Goal: Information Seeking & Learning: Learn about a topic

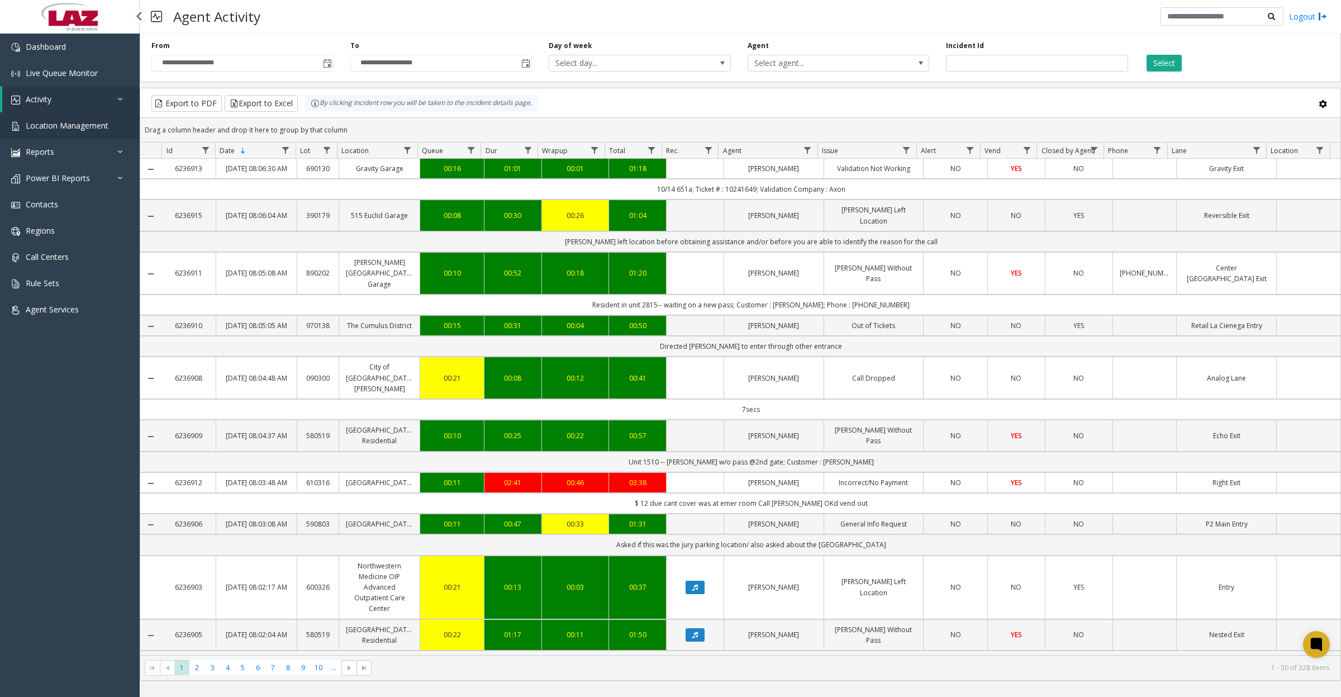
click at [59, 127] on span "Location Management" at bounding box center [67, 125] width 83 height 11
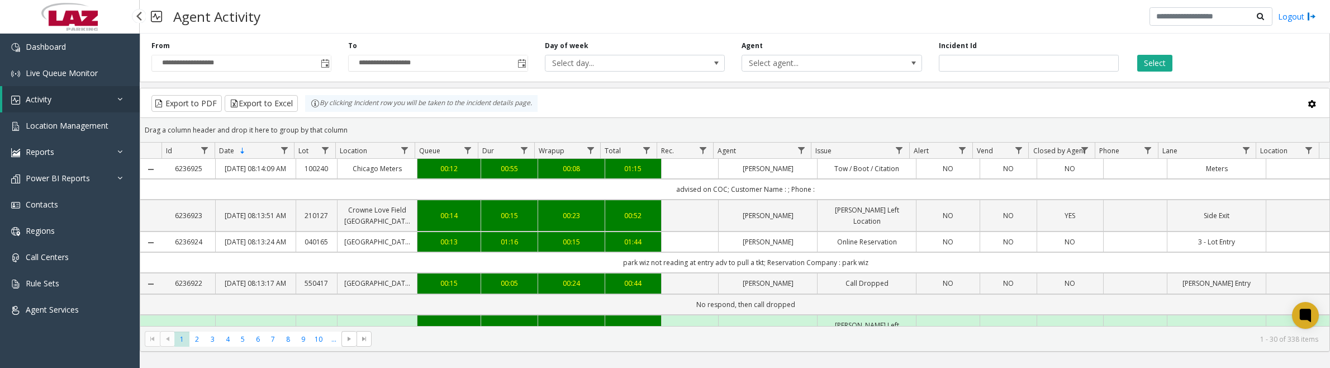
click at [51, 97] on link "Activity" at bounding box center [70, 99] width 137 height 26
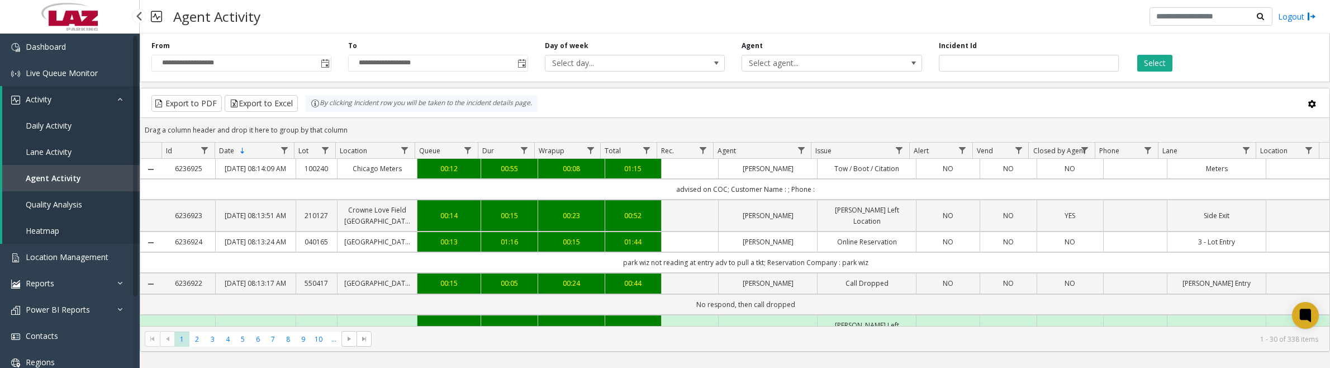
click at [48, 115] on link "Daily Activity" at bounding box center [70, 125] width 137 height 26
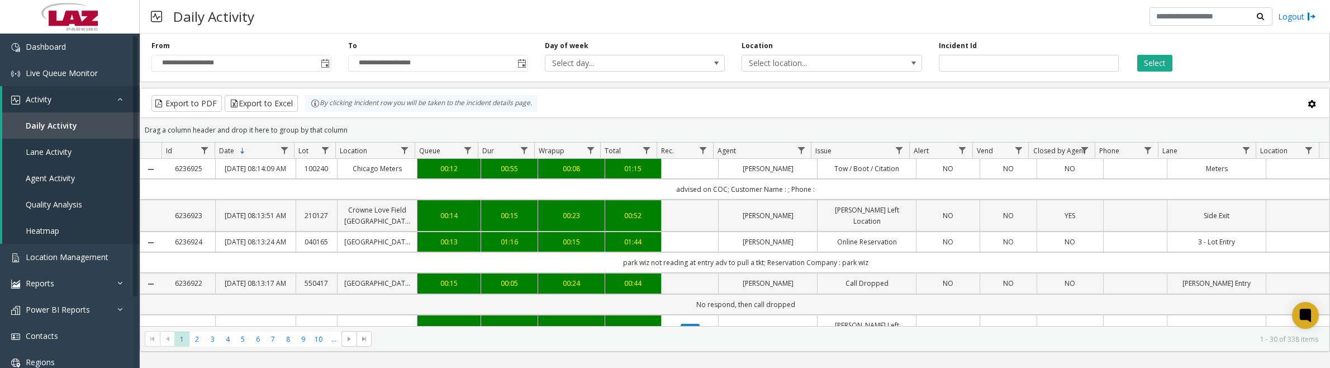
click at [324, 67] on span "Toggle popup" at bounding box center [325, 63] width 9 height 9
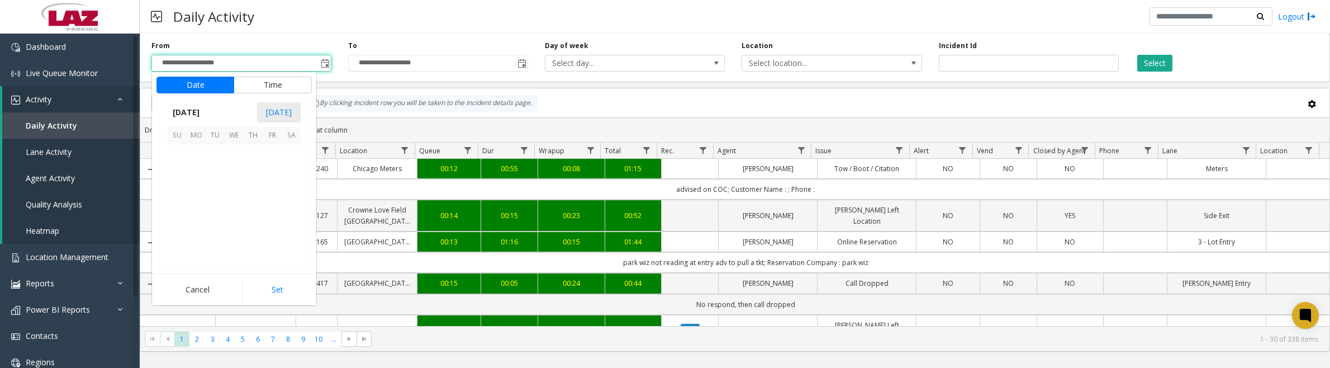
scroll to position [200587, 0]
click at [227, 158] on span "1" at bounding box center [234, 154] width 19 height 19
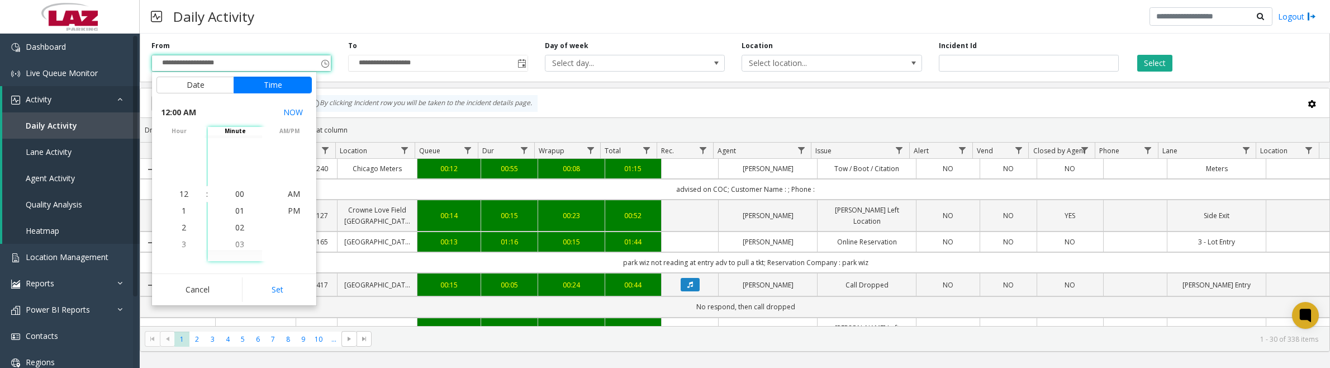
click at [249, 293] on button "Set" at bounding box center [277, 289] width 70 height 25
type input "**********"
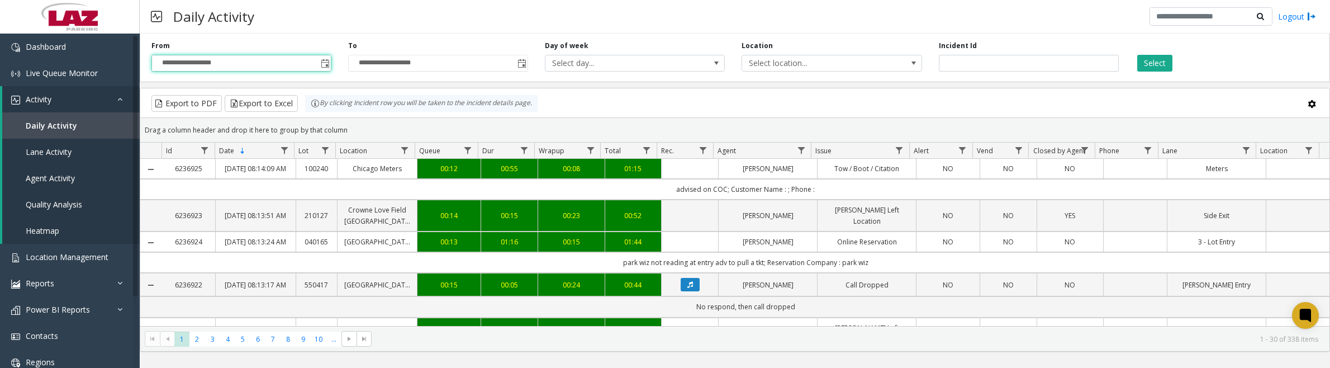
click at [833, 61] on span "Select location..." at bounding box center [813, 63] width 143 height 16
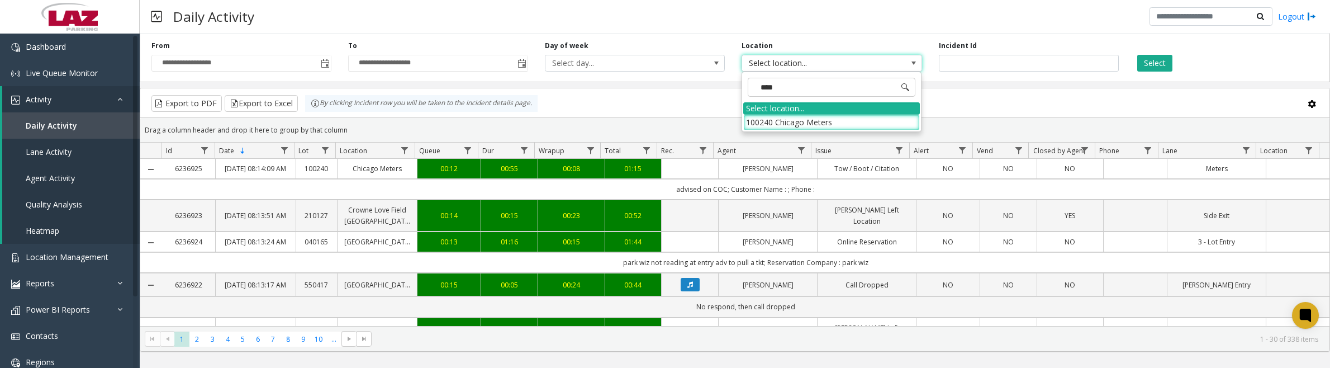
type input "*****"
click at [755, 129] on li "100240 Chicago Meters" at bounding box center [831, 122] width 177 height 15
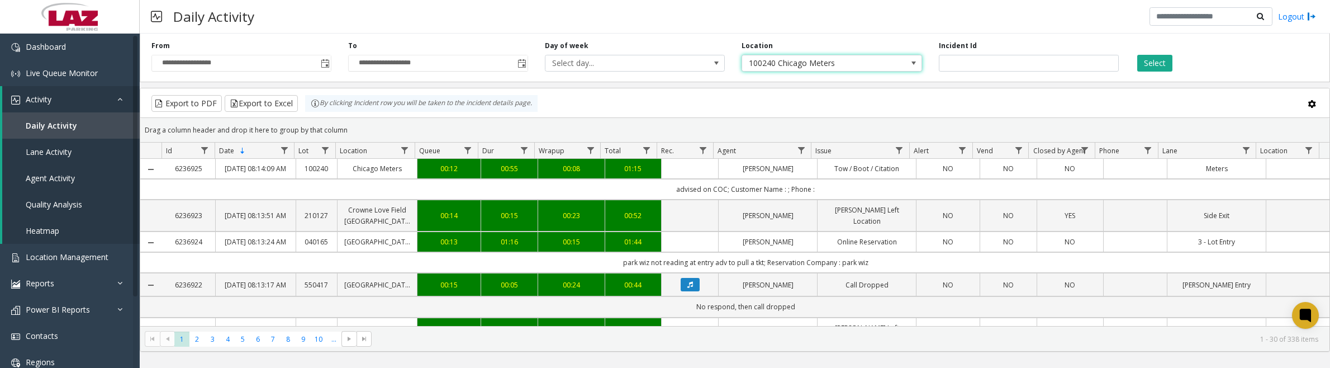
click at [1141, 68] on button "Select" at bounding box center [1154, 63] width 35 height 17
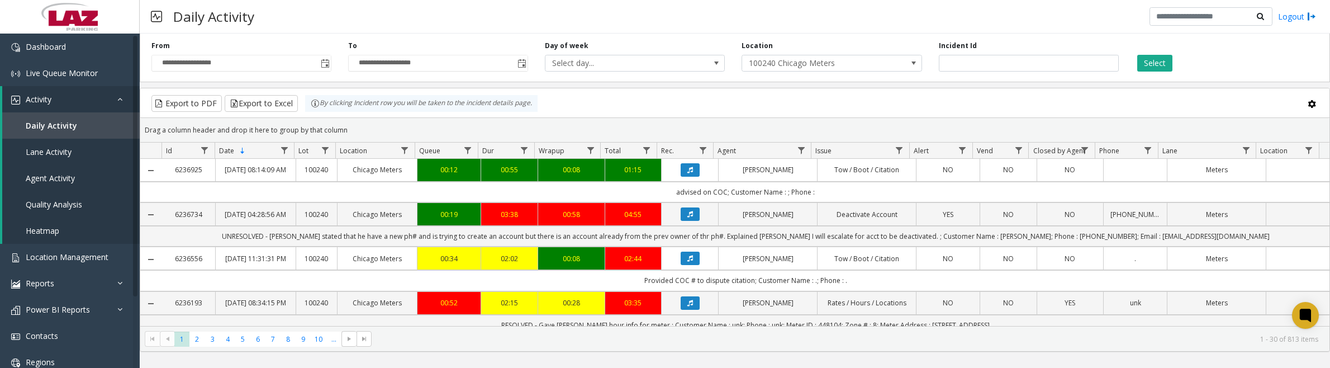
click at [801, 149] on span "Data table" at bounding box center [801, 150] width 9 height 9
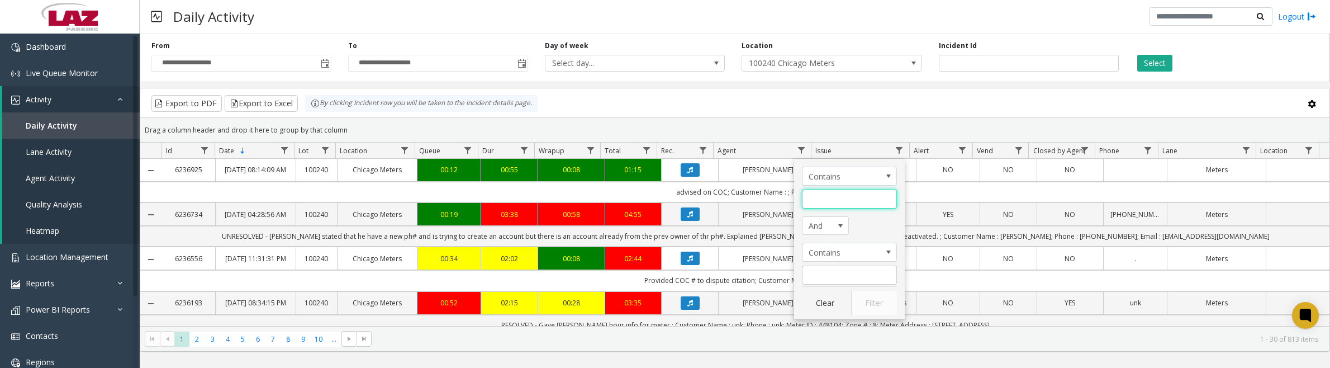
click at [809, 202] on input "Agent Filter" at bounding box center [849, 198] width 95 height 19
type input "*****"
click button "Filter" at bounding box center [874, 303] width 46 height 25
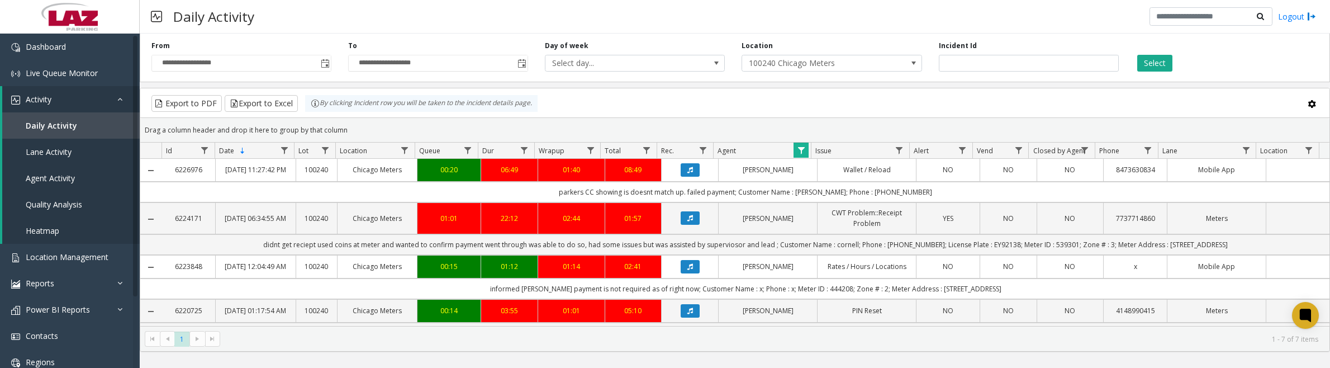
click at [687, 270] on icon "Data table" at bounding box center [690, 266] width 6 height 7
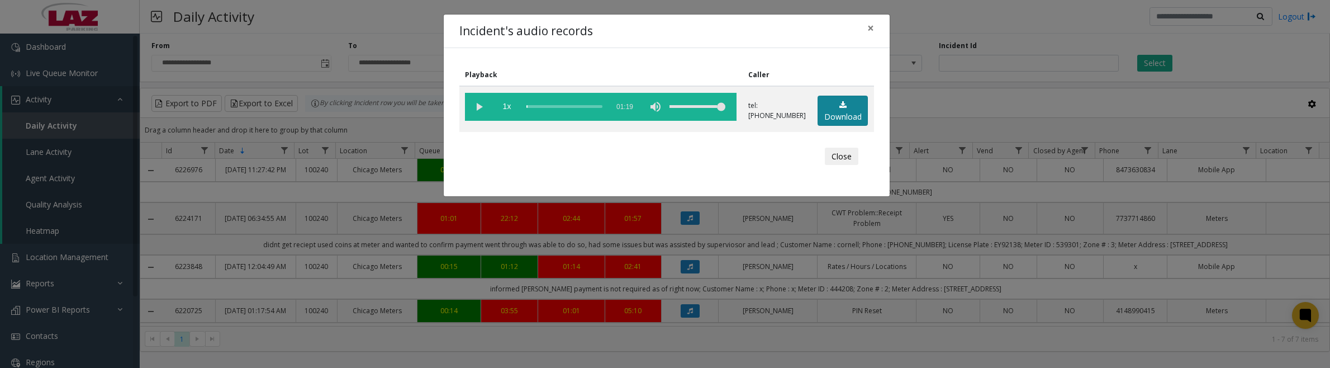
click at [847, 116] on link "Download" at bounding box center [842, 111] width 50 height 31
click at [482, 110] on vg-play-pause at bounding box center [479, 107] width 28 height 28
click at [839, 151] on button "Close" at bounding box center [842, 157] width 34 height 18
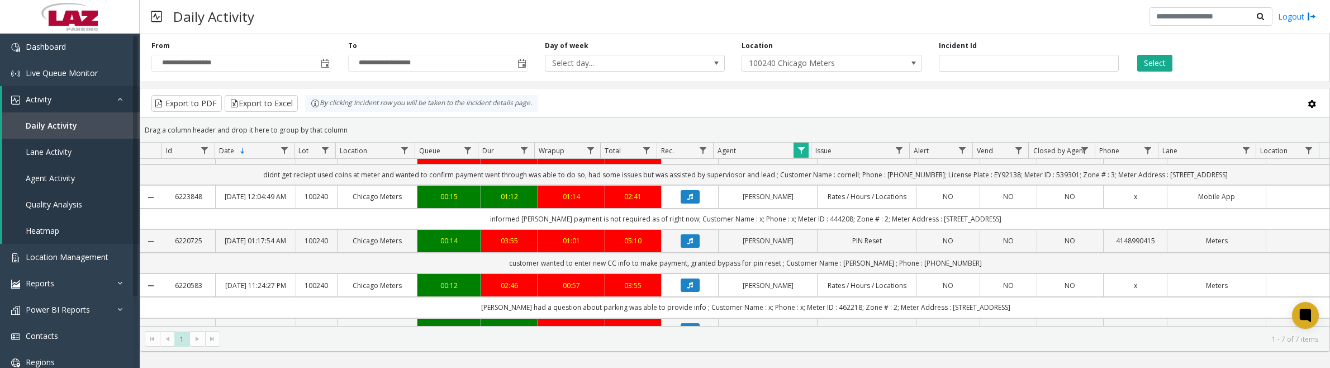
scroll to position [140, 0]
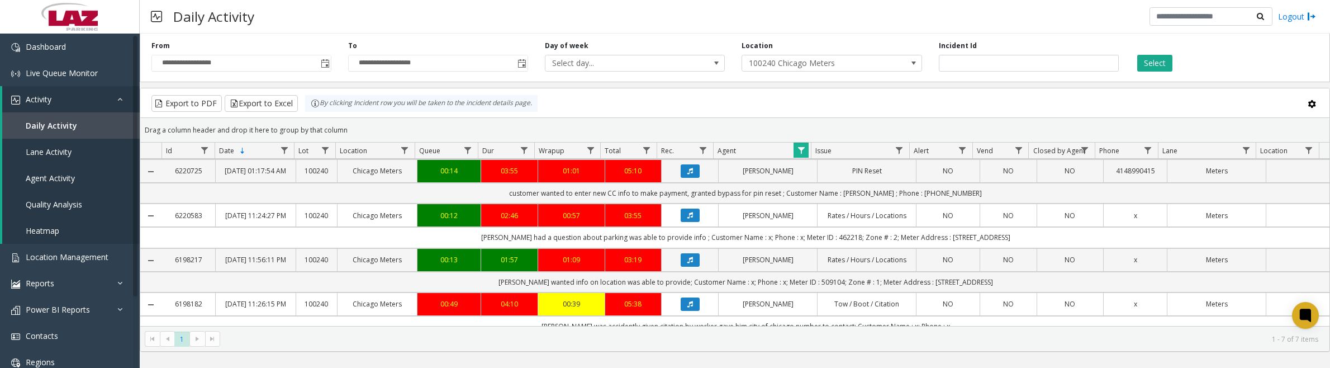
click at [687, 174] on icon "Data table" at bounding box center [690, 171] width 6 height 7
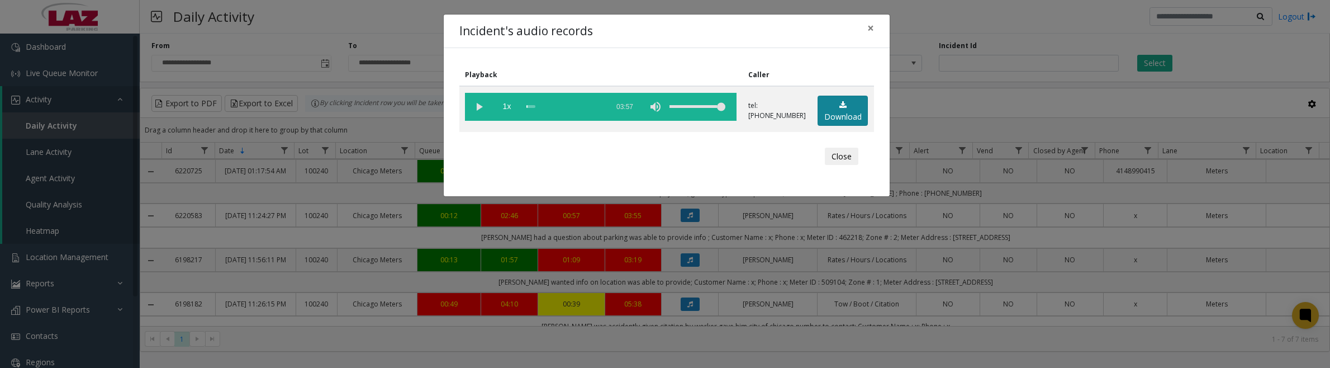
click at [831, 113] on link "Download" at bounding box center [842, 111] width 50 height 31
drag, startPoint x: 478, startPoint y: 102, endPoint x: 674, endPoint y: 117, distance: 197.3
click at [478, 102] on vg-play-pause at bounding box center [479, 107] width 28 height 28
click at [845, 157] on button "Close" at bounding box center [842, 157] width 34 height 18
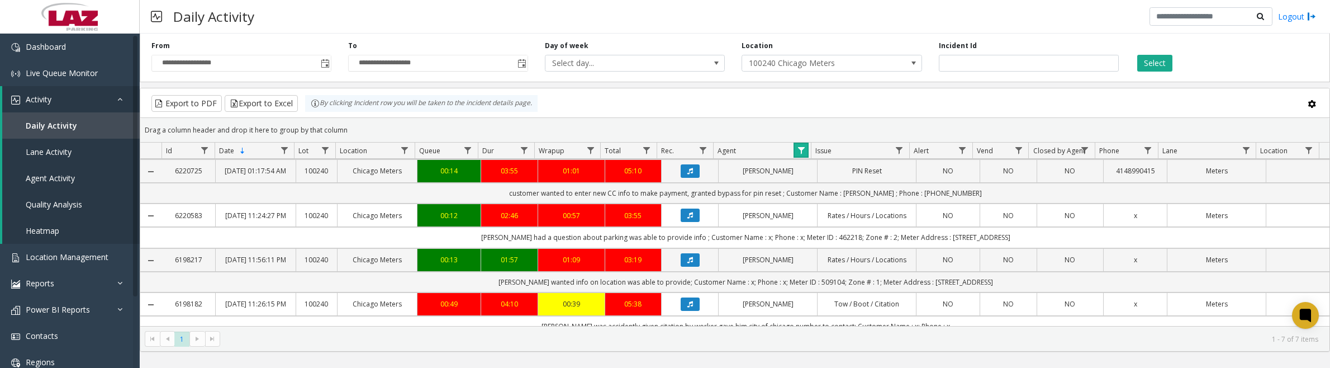
click at [802, 145] on link "Data table" at bounding box center [800, 149] width 15 height 15
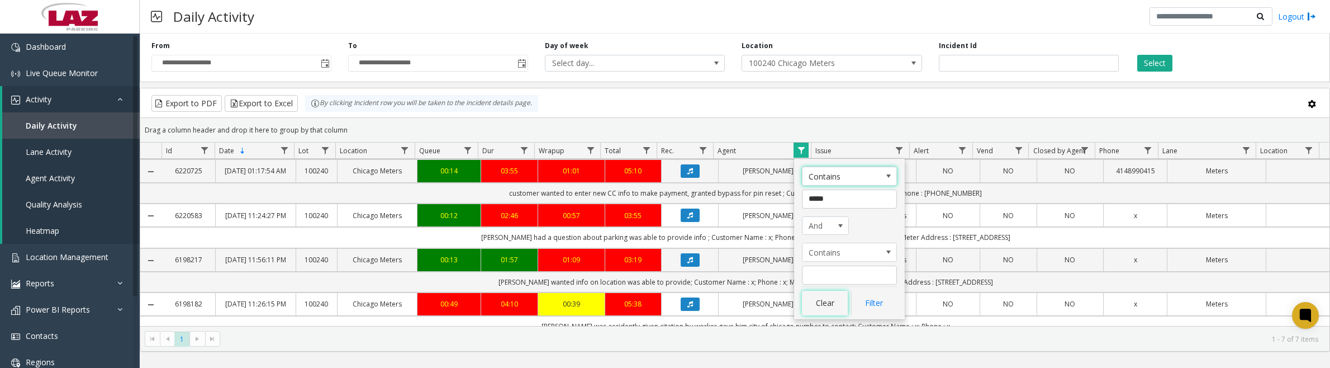
click at [822, 302] on button "Clear" at bounding box center [825, 303] width 46 height 25
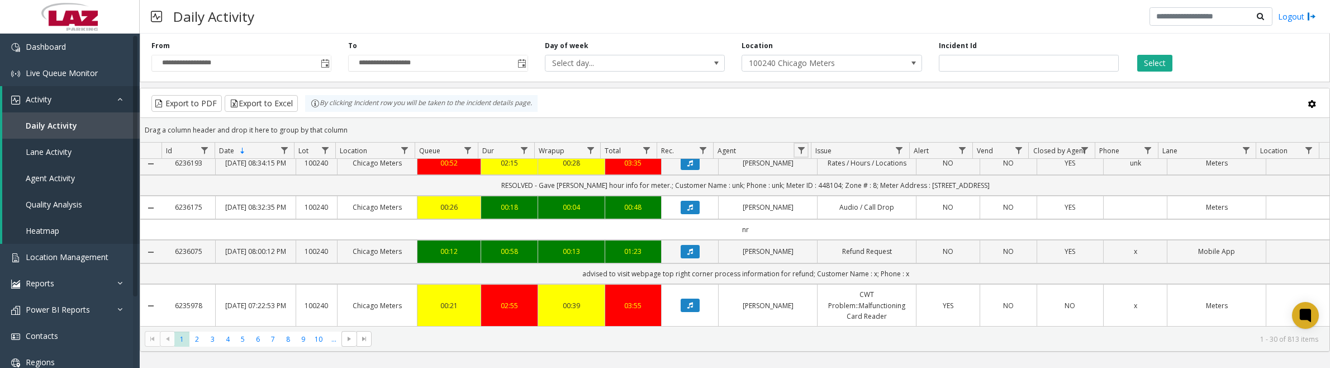
click at [803, 155] on span "Data table" at bounding box center [801, 150] width 9 height 9
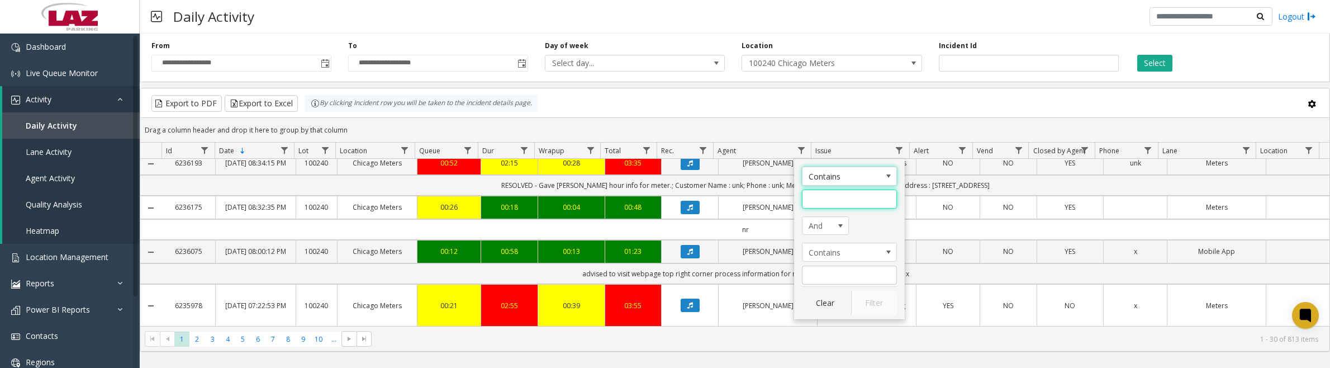
click at [814, 201] on input "Agent Filter" at bounding box center [849, 198] width 95 height 19
type input "****"
click button "Filter" at bounding box center [874, 303] width 46 height 25
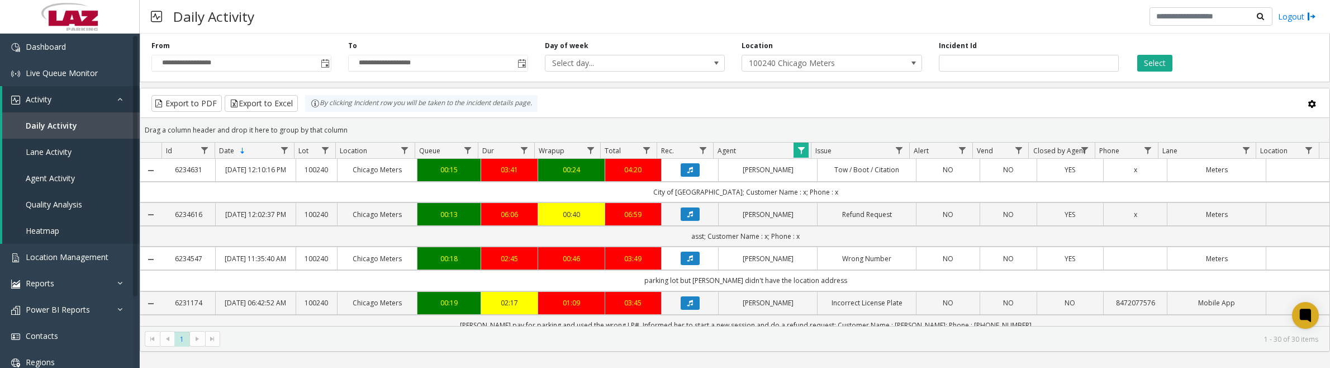
click at [683, 182] on td "Data table" at bounding box center [689, 170] width 57 height 23
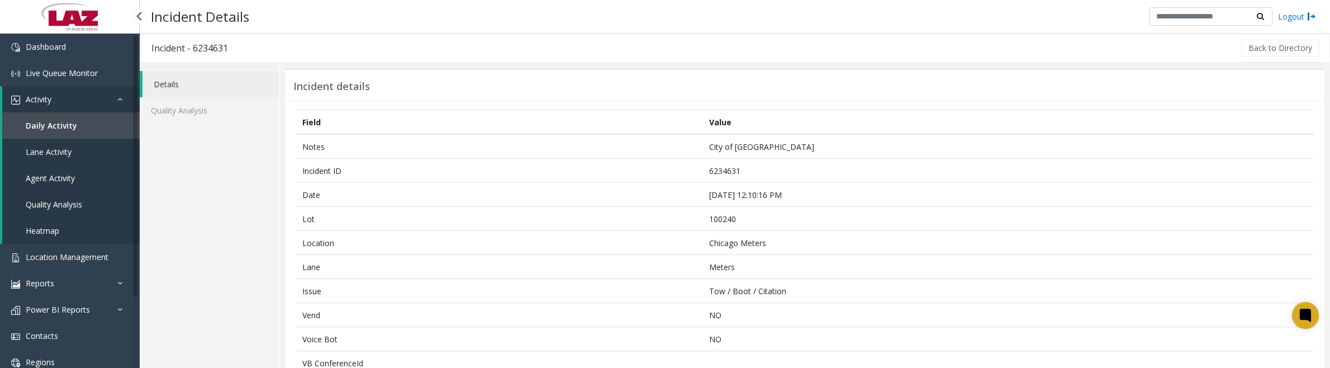
click at [35, 124] on span "Daily Activity" at bounding box center [51, 125] width 51 height 11
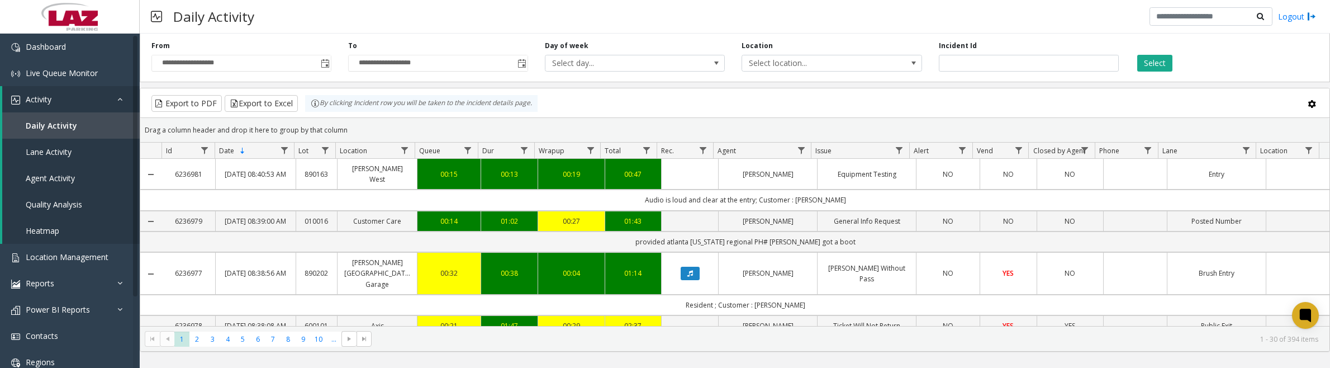
click at [321, 63] on span "Toggle popup" at bounding box center [325, 63] width 9 height 9
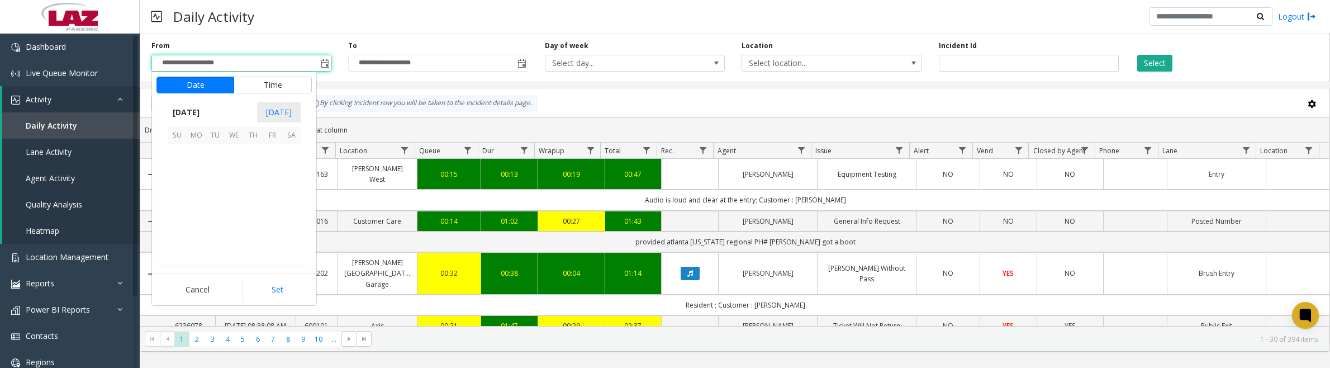
scroll to position [200587, 0]
click at [236, 151] on span "1" at bounding box center [234, 154] width 19 height 19
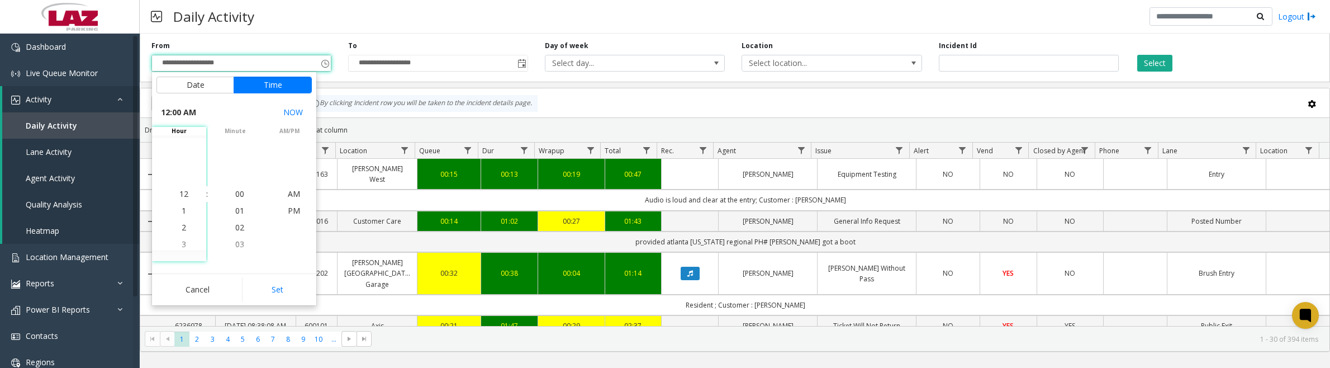
click at [281, 287] on button "Set" at bounding box center [277, 289] width 70 height 25
type input "**********"
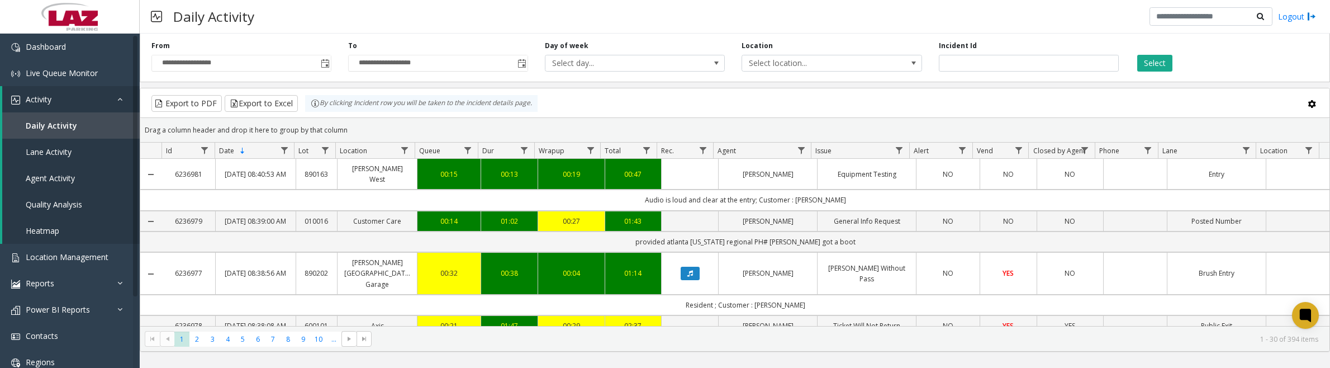
click at [803, 72] on div "**********" at bounding box center [735, 55] width 1190 height 53
click at [803, 66] on span "Select location..." at bounding box center [813, 63] width 143 height 16
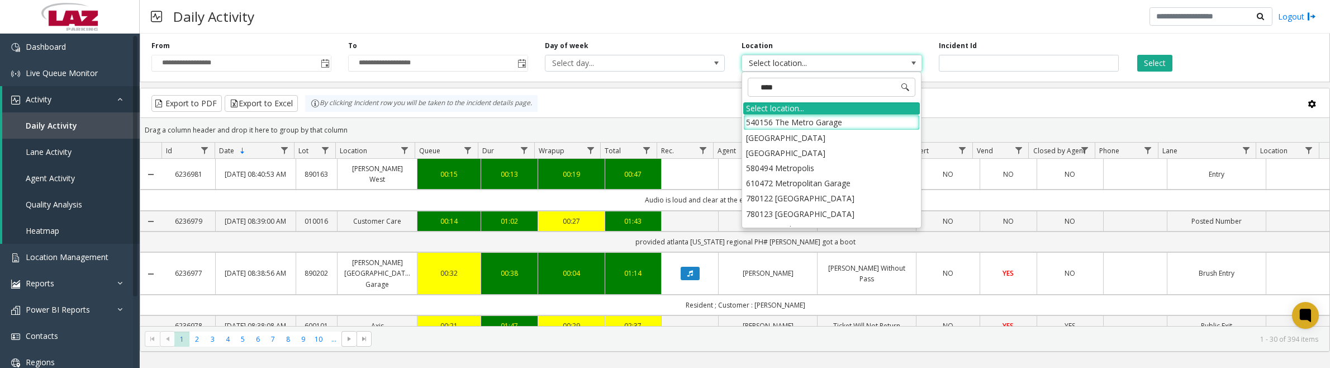
type input "*****"
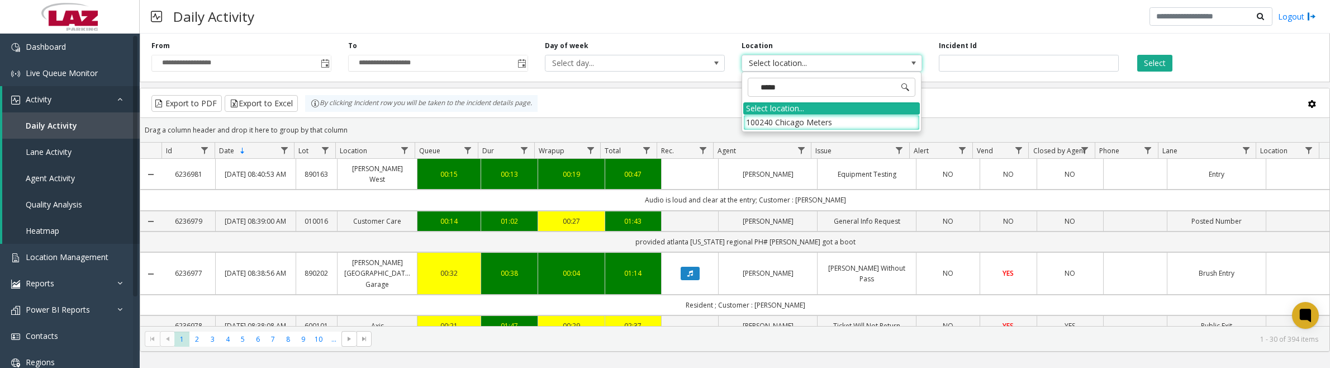
click at [758, 121] on li "100240 Chicago Meters" at bounding box center [831, 122] width 177 height 15
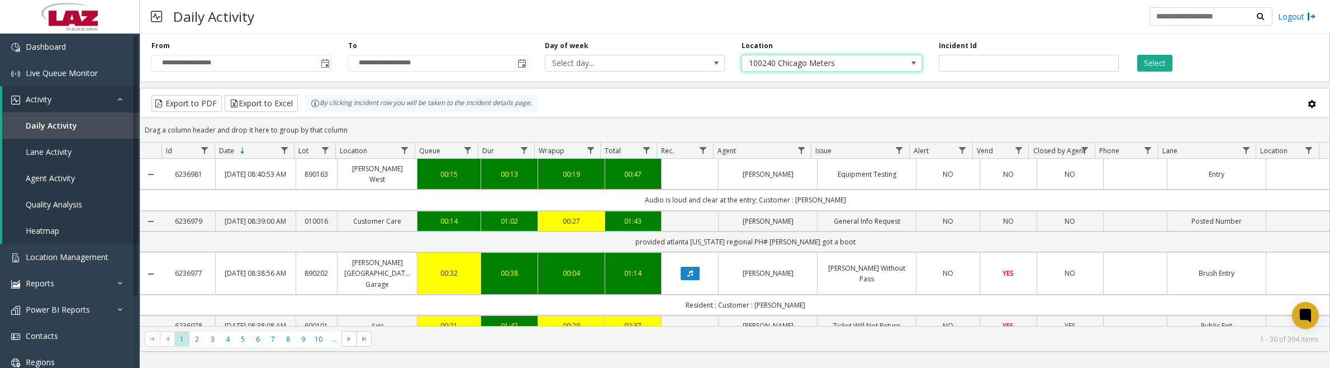
click at [1144, 65] on button "Select" at bounding box center [1154, 63] width 35 height 17
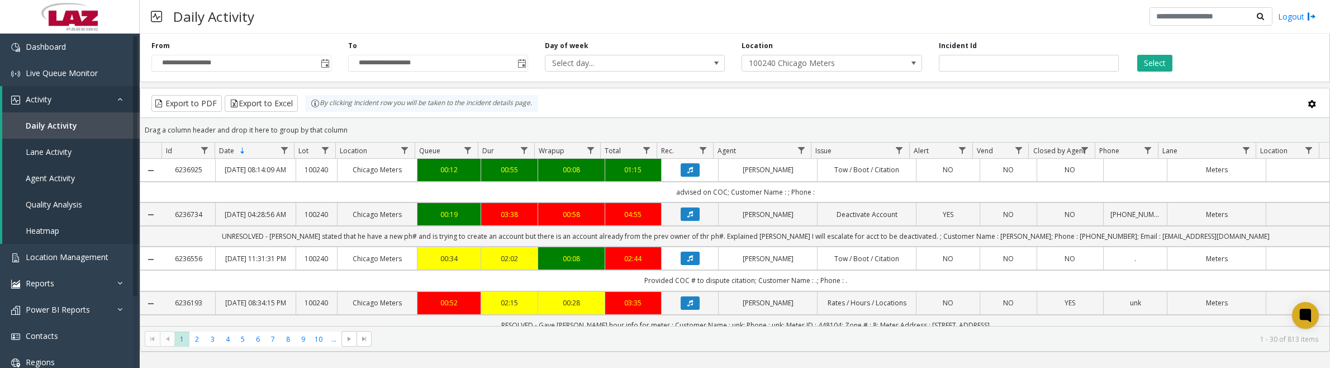
click at [805, 152] on span "Data table" at bounding box center [801, 150] width 9 height 9
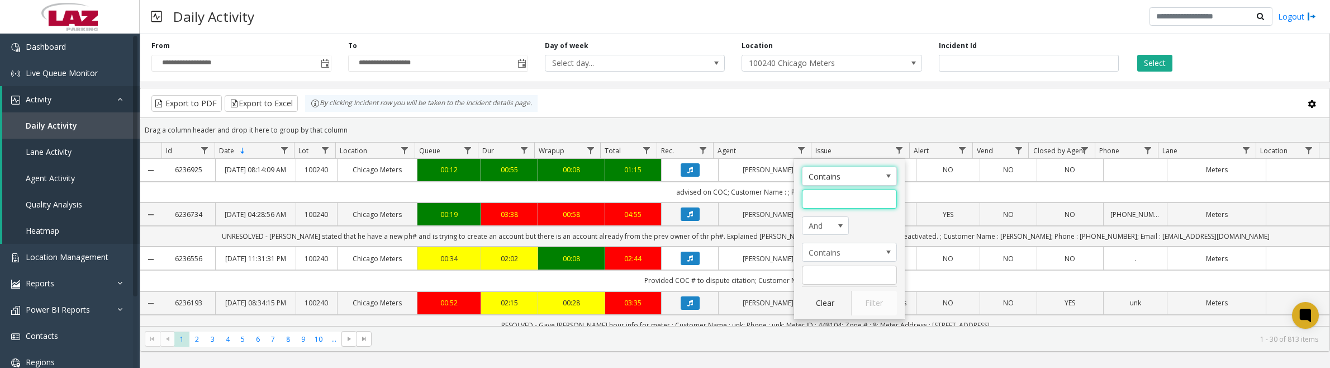
click at [830, 198] on input "Agent Filter" at bounding box center [849, 198] width 95 height 19
type input "****"
click button "Filter" at bounding box center [874, 303] width 46 height 25
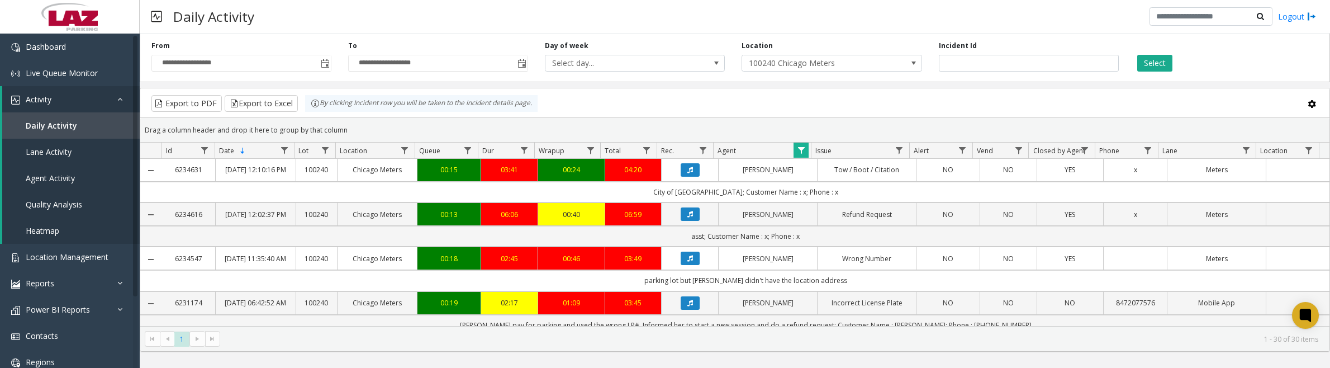
click at [683, 182] on td "Data table" at bounding box center [689, 170] width 57 height 23
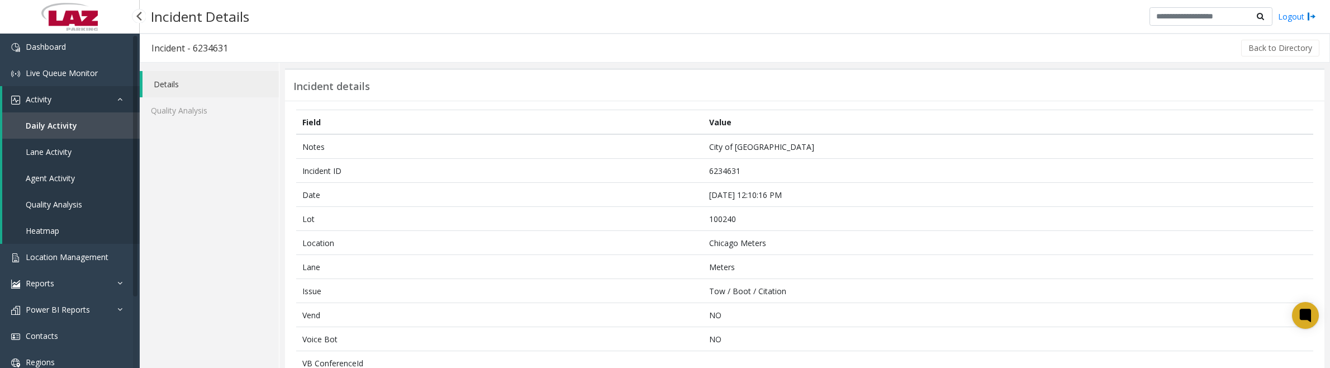
click at [70, 134] on link "Daily Activity" at bounding box center [70, 125] width 137 height 26
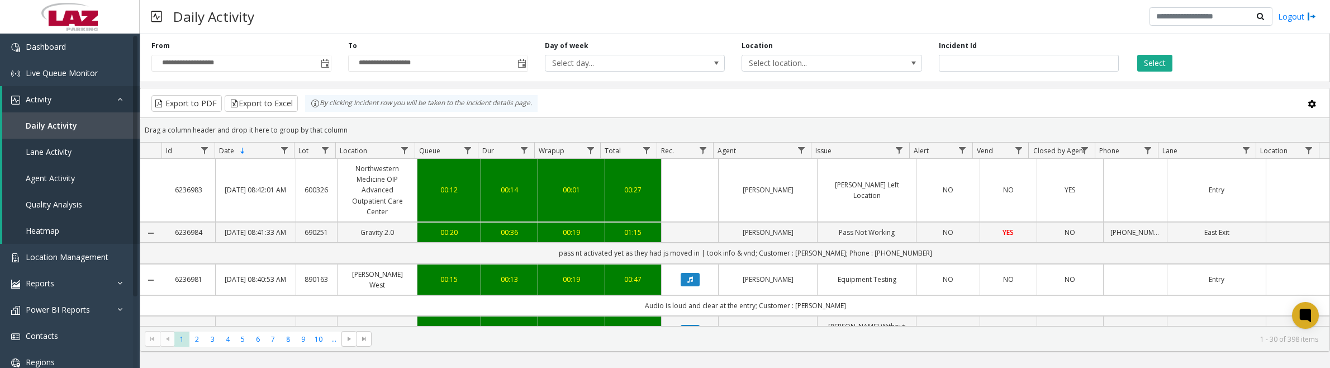
click at [328, 61] on span "Toggle popup" at bounding box center [325, 63] width 9 height 9
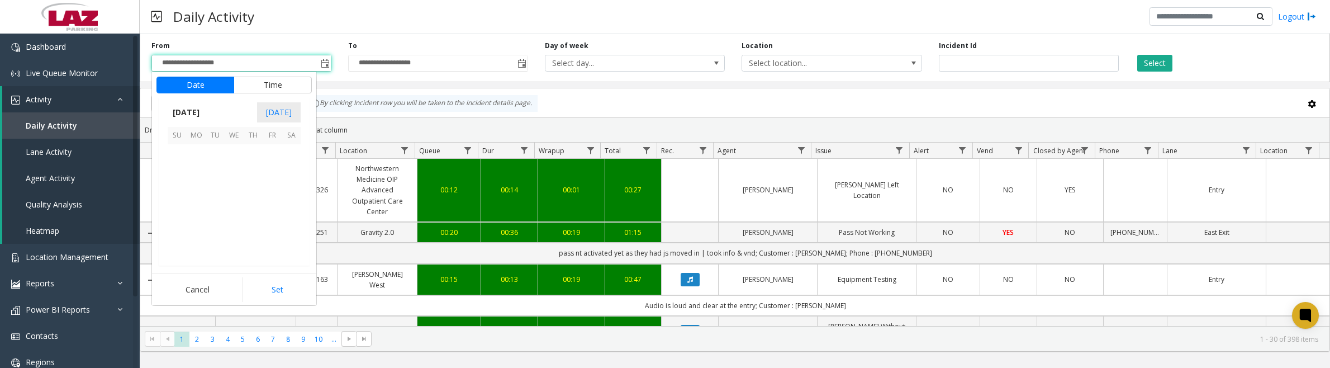
scroll to position [200587, 0]
click at [227, 155] on span "1" at bounding box center [234, 154] width 19 height 19
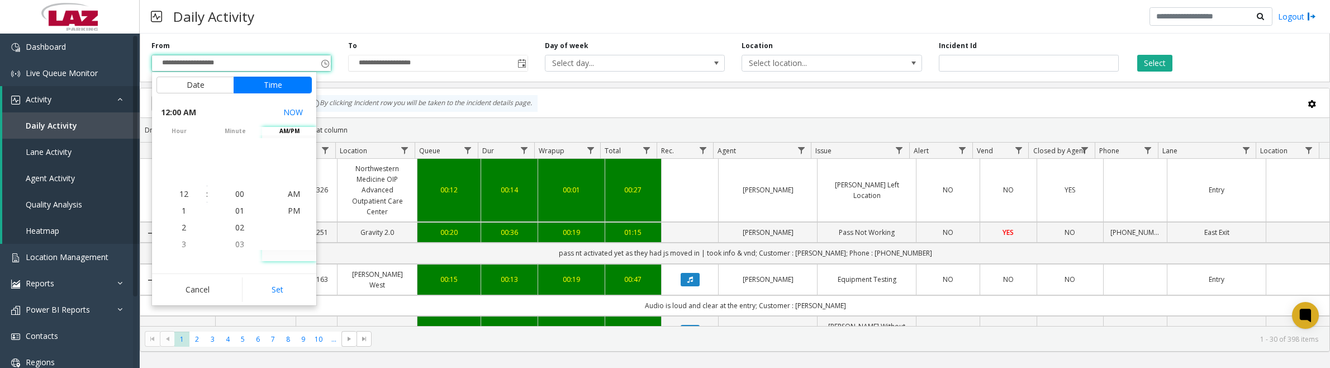
click at [275, 293] on button "Set" at bounding box center [277, 289] width 70 height 25
type input "**********"
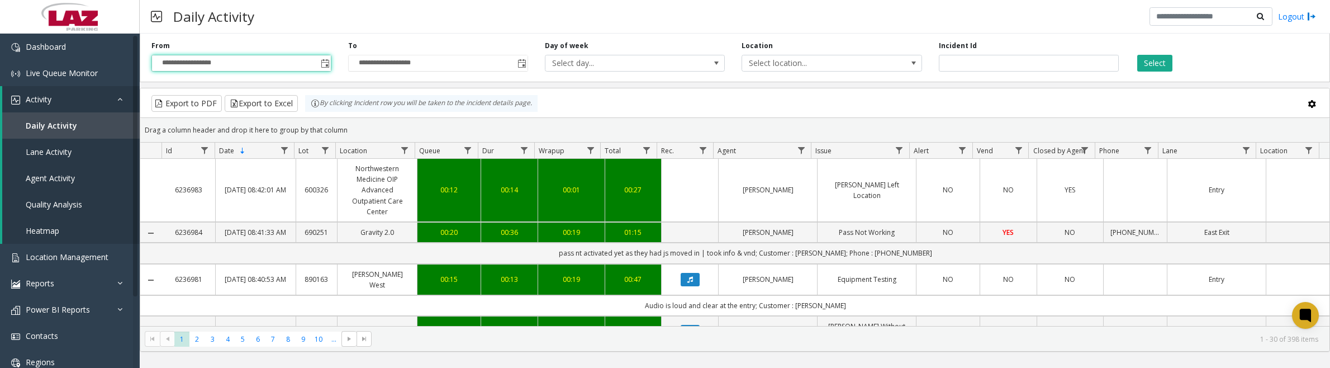
click at [814, 65] on span "Select location..." at bounding box center [813, 63] width 143 height 16
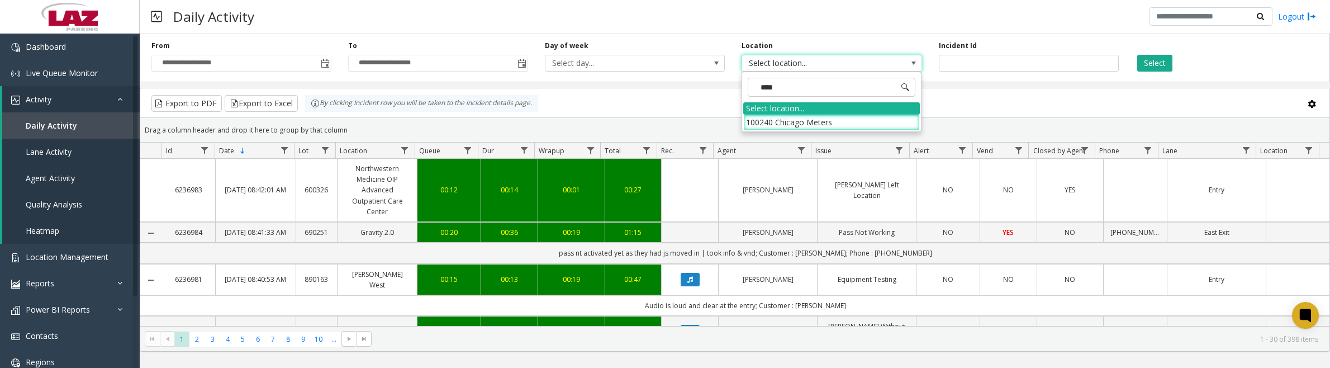
type input "*****"
click at [760, 116] on li "100240 Chicago Meters" at bounding box center [831, 122] width 177 height 15
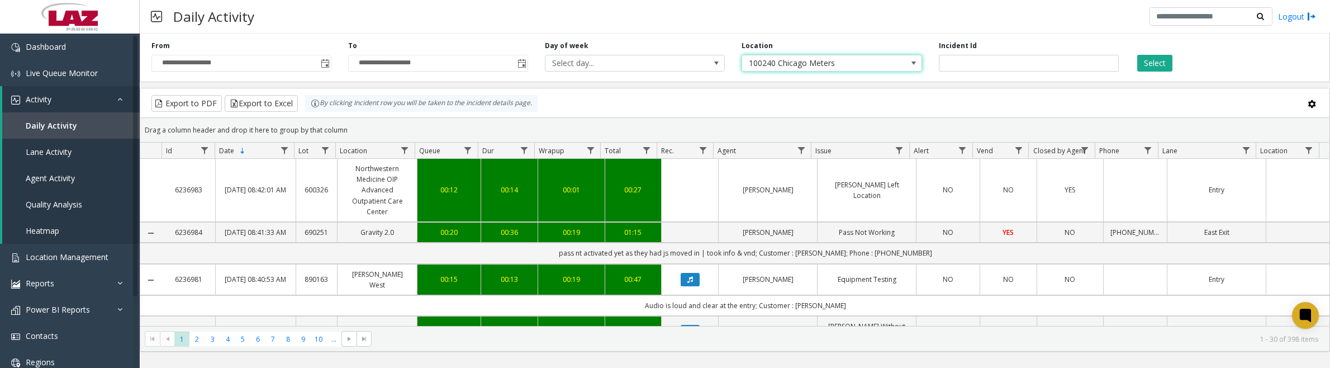
click at [1144, 65] on button "Select" at bounding box center [1154, 63] width 35 height 17
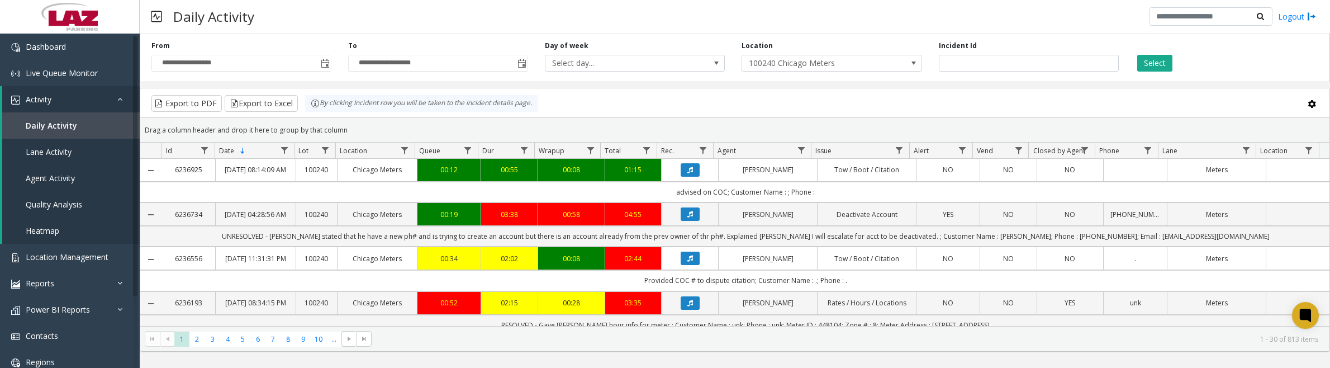
click at [800, 155] on span "Data table" at bounding box center [801, 150] width 9 height 9
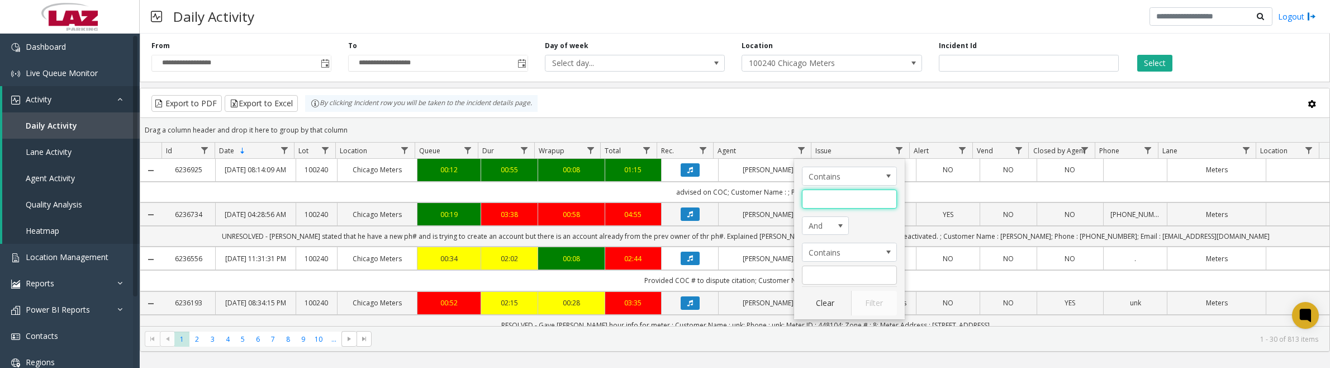
click at [802, 197] on input "Agent Filter" at bounding box center [849, 198] width 95 height 19
type input "*****"
click button "Filter" at bounding box center [874, 303] width 46 height 25
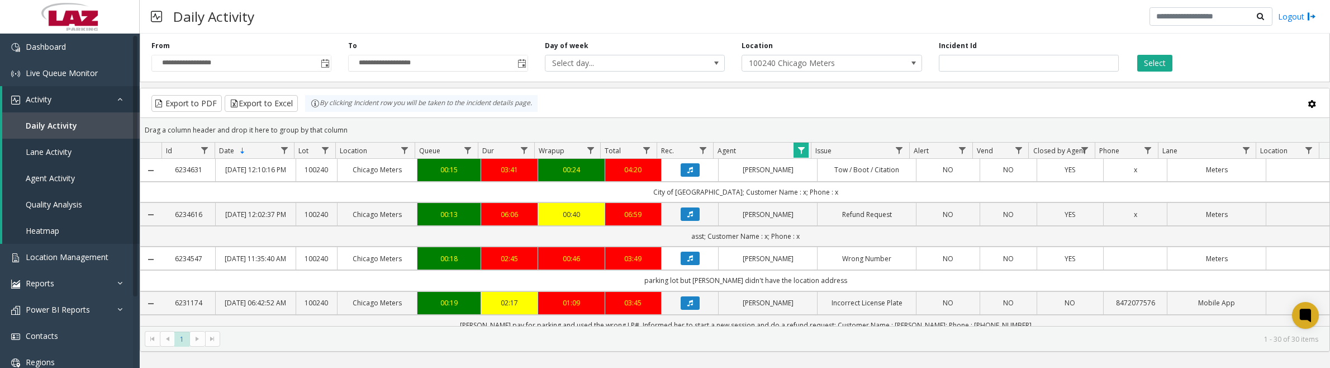
click at [687, 173] on icon "Data table" at bounding box center [690, 170] width 6 height 7
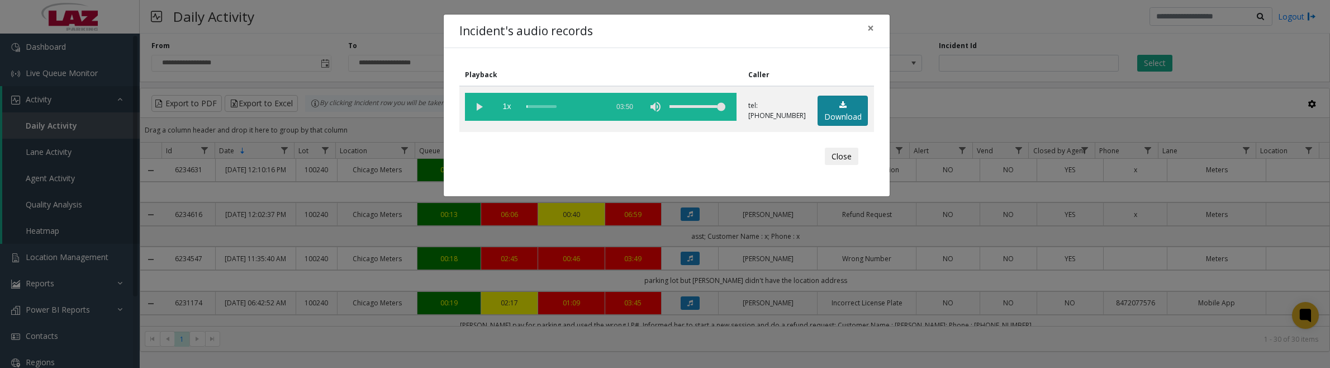
click at [836, 104] on link "Download" at bounding box center [842, 111] width 50 height 31
click at [477, 110] on vg-play-pause at bounding box center [479, 107] width 28 height 28
click at [849, 154] on button "Close" at bounding box center [842, 157] width 34 height 18
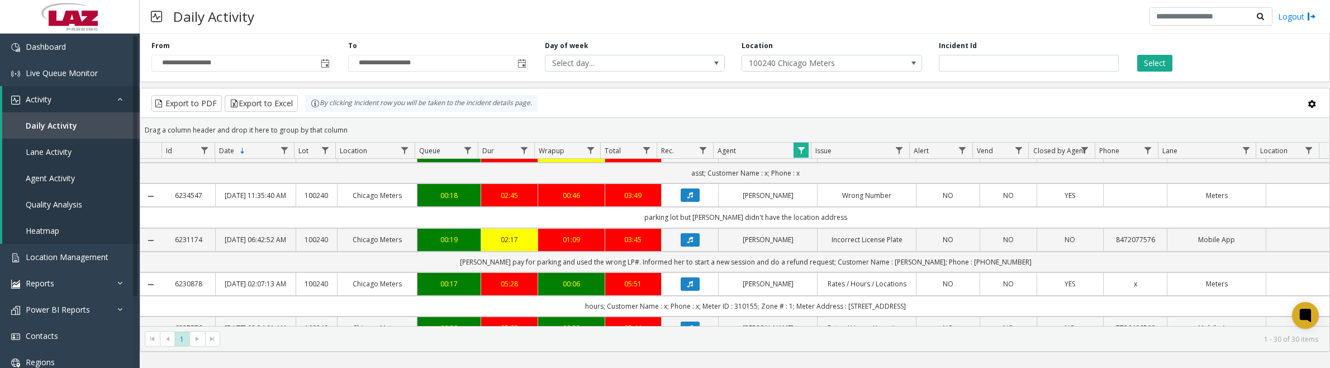
scroll to position [70, 0]
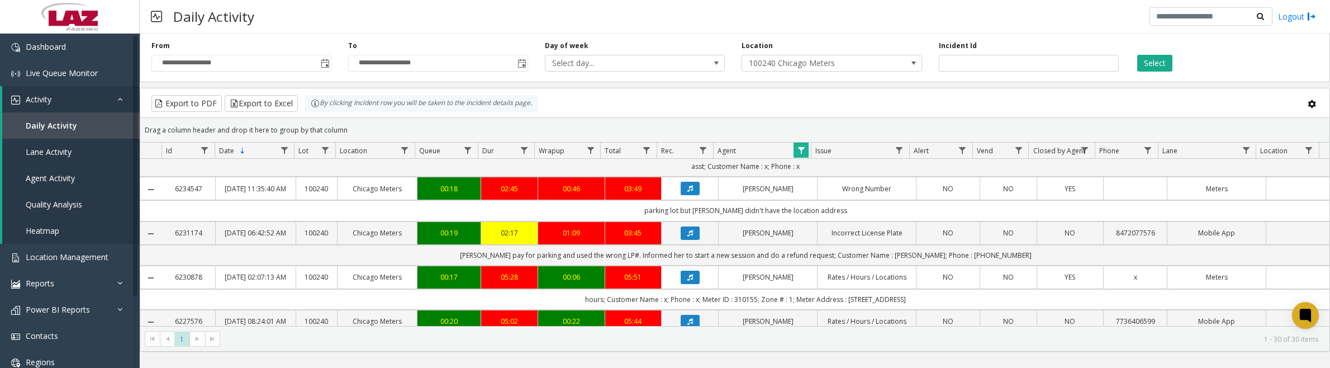
click at [684, 240] on button "Data table" at bounding box center [690, 232] width 19 height 13
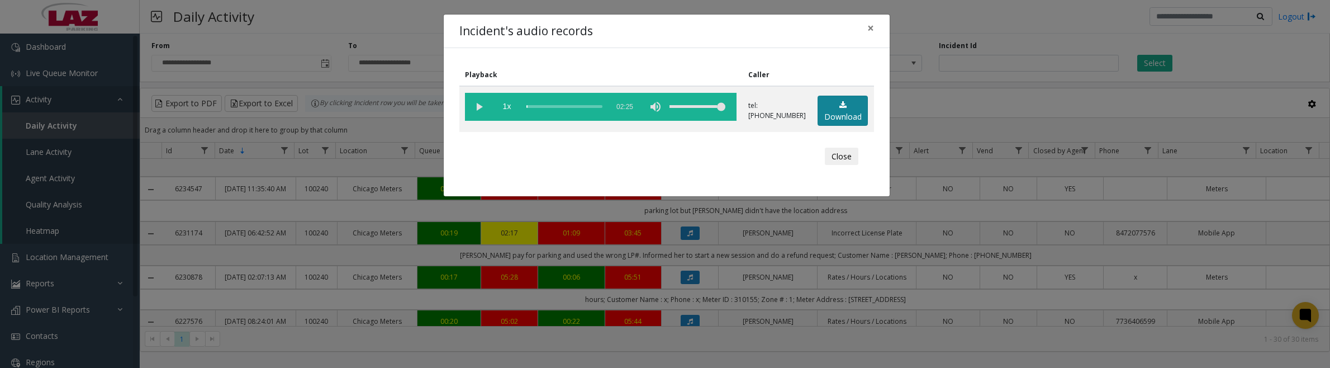
click at [848, 115] on link "Download" at bounding box center [842, 111] width 50 height 31
click at [479, 112] on vg-play-pause at bounding box center [479, 107] width 28 height 28
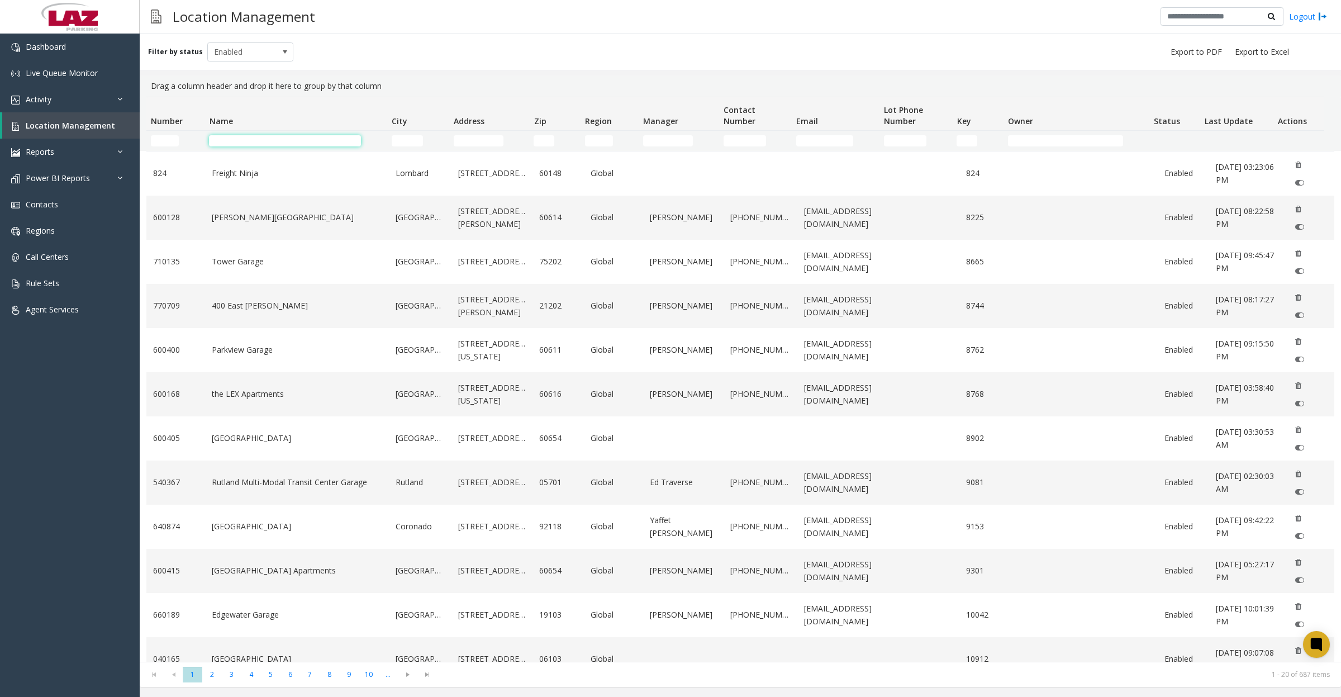
click at [233, 136] on input "Name Filter" at bounding box center [285, 140] width 152 height 11
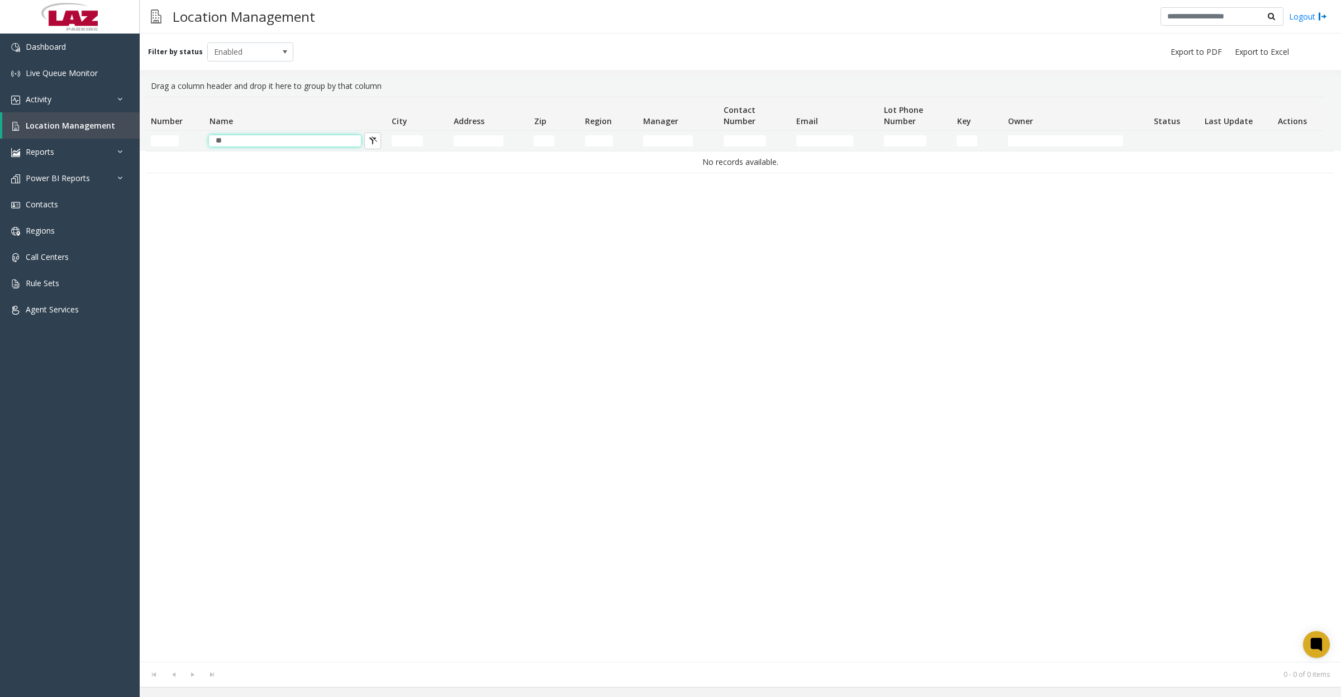
type input "*"
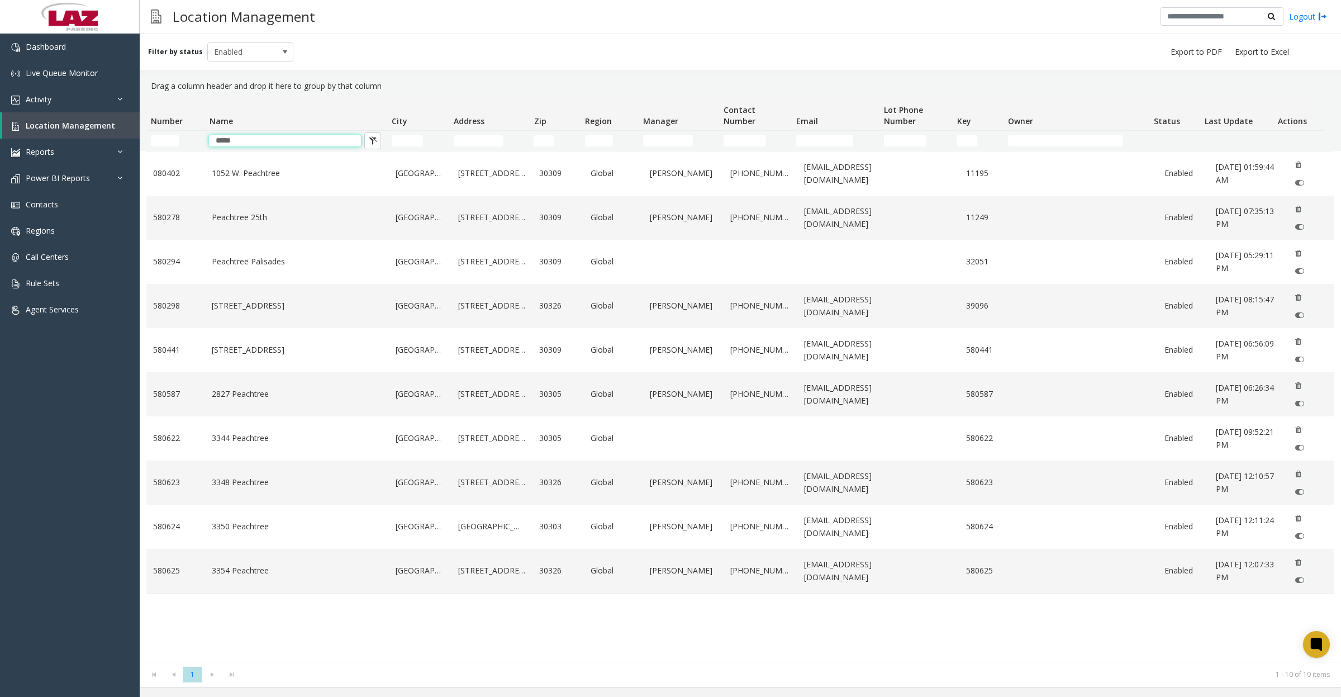
type input "*****"
click at [351, 178] on link "1052 W. Peachtree" at bounding box center [297, 173] width 170 height 12
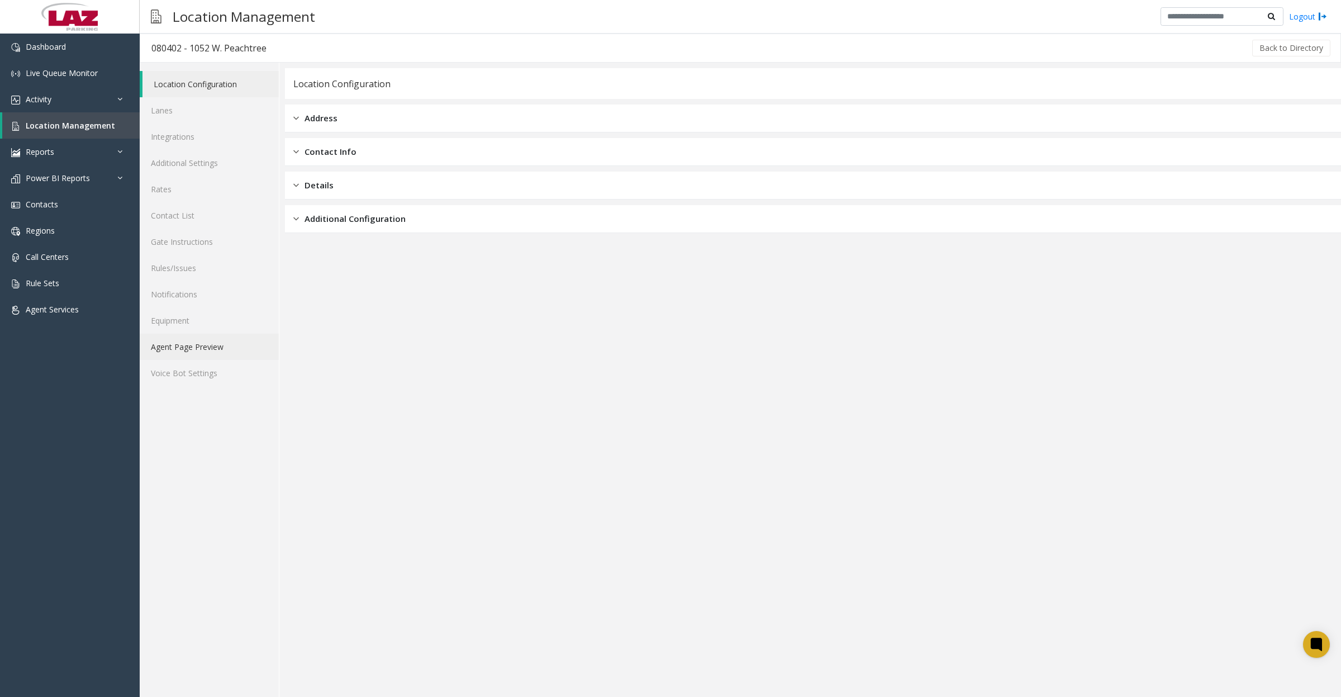
click at [207, 342] on link "Agent Page Preview" at bounding box center [209, 347] width 139 height 26
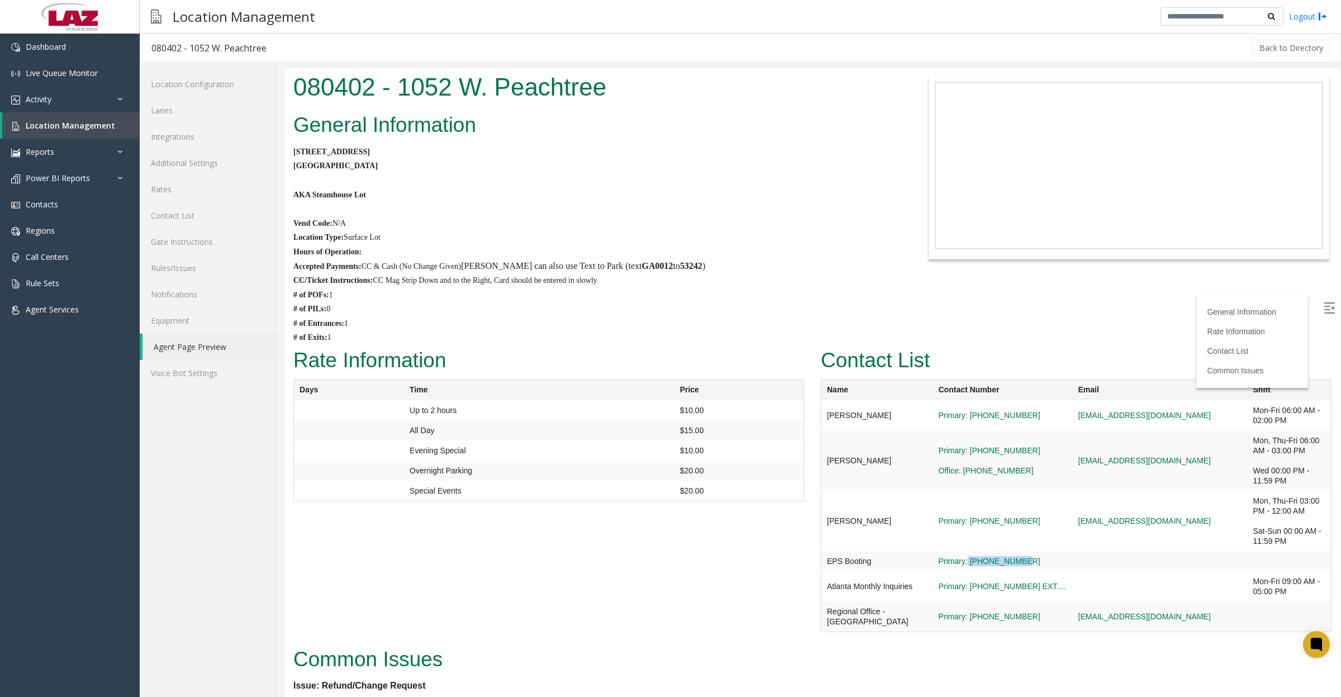
drag, startPoint x: 1045, startPoint y: 593, endPoint x: 965, endPoint y: 600, distance: 80.2
click at [965, 571] on td "Primary: 404-605-9242" at bounding box center [1003, 561] width 140 height 20
copy link "404-605-9242"
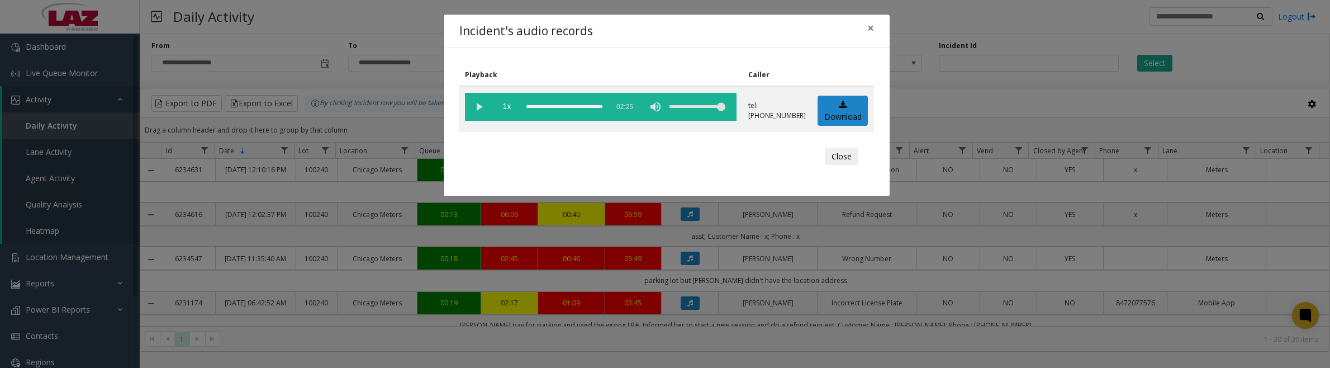
scroll to position [70, 0]
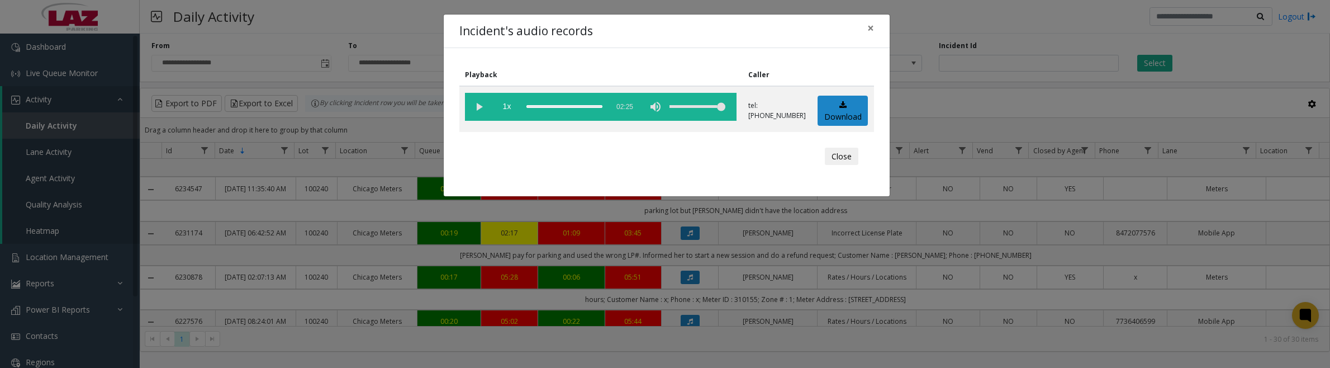
click at [854, 155] on button "Close" at bounding box center [842, 157] width 34 height 18
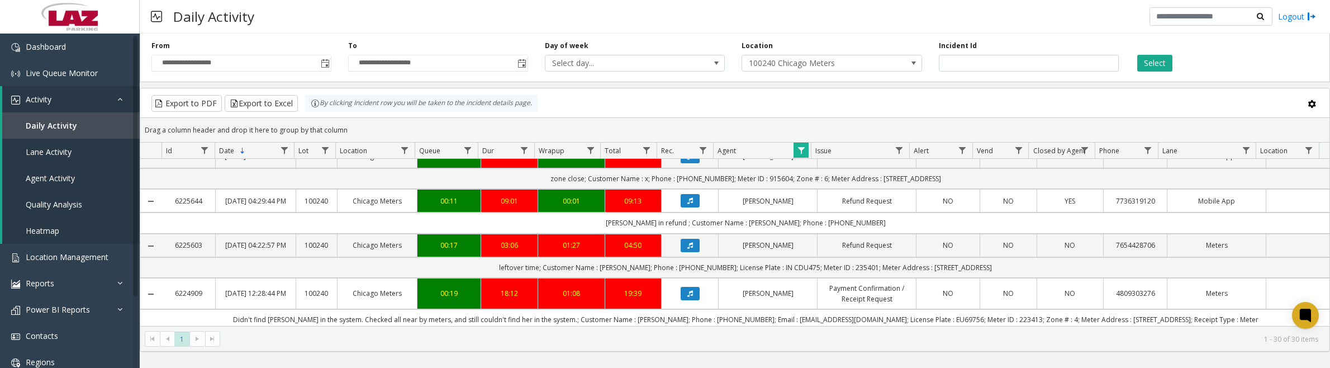
scroll to position [210, 0]
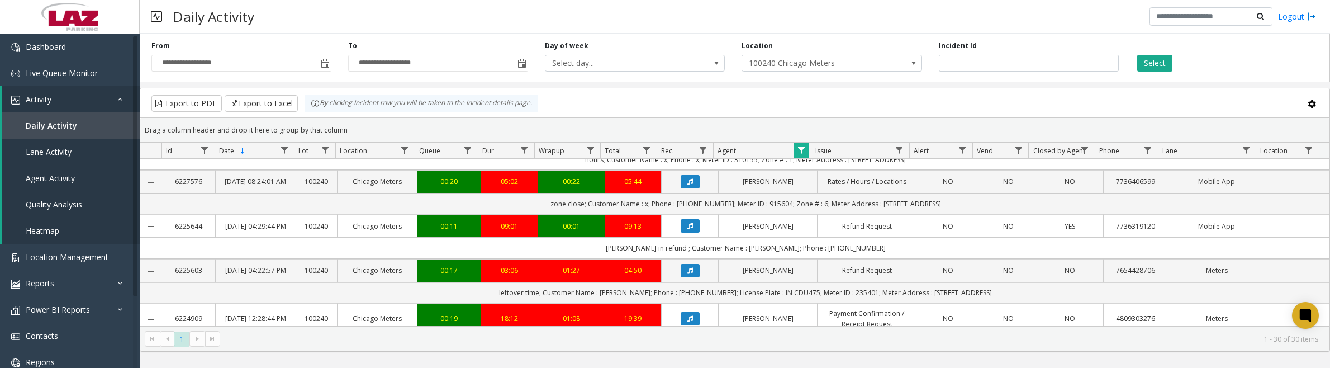
click at [687, 185] on icon "Data table" at bounding box center [690, 181] width 6 height 7
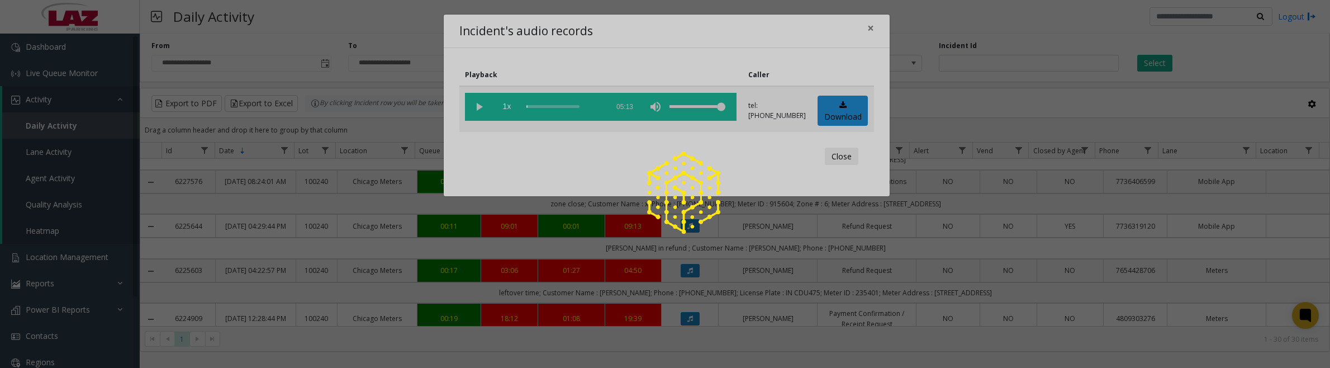
click at [838, 112] on div at bounding box center [665, 184] width 1330 height 368
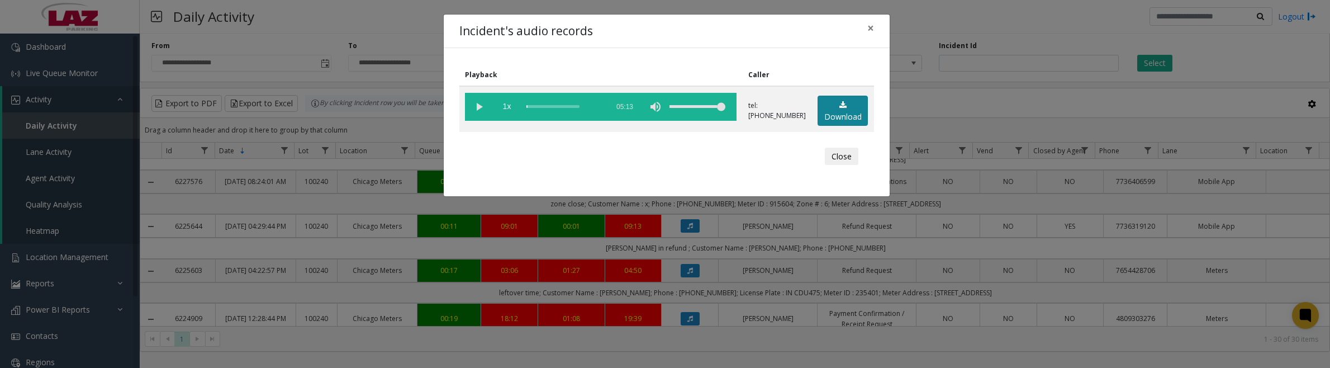
click at [856, 105] on link "Download" at bounding box center [842, 111] width 50 height 31
click at [475, 107] on vg-play-pause at bounding box center [479, 107] width 28 height 28
drag, startPoint x: 534, startPoint y: 107, endPoint x: 577, endPoint y: 110, distance: 42.6
click at [577, 110] on vg-controls "1x 05:13" at bounding box center [601, 107] width 272 height 28
click at [478, 107] on vg-play-pause at bounding box center [479, 107] width 28 height 28
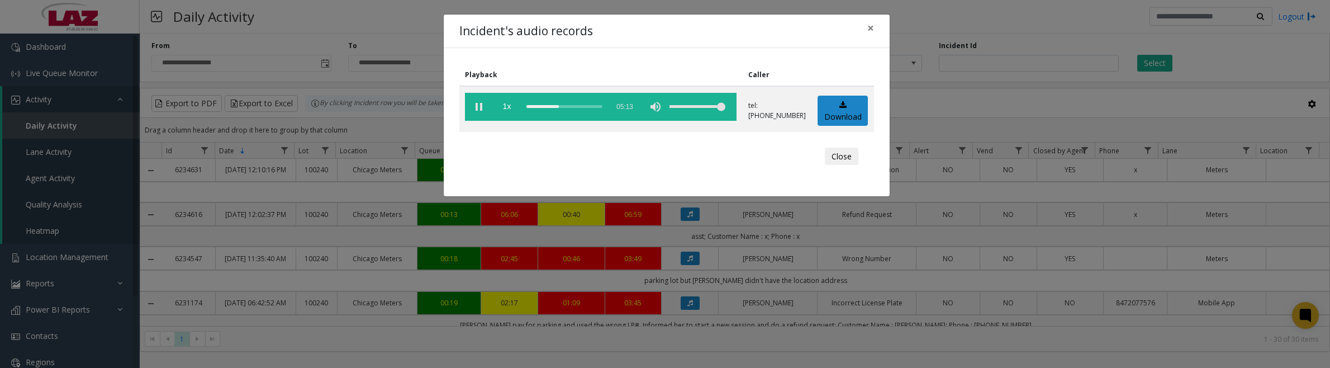
scroll to position [210, 0]
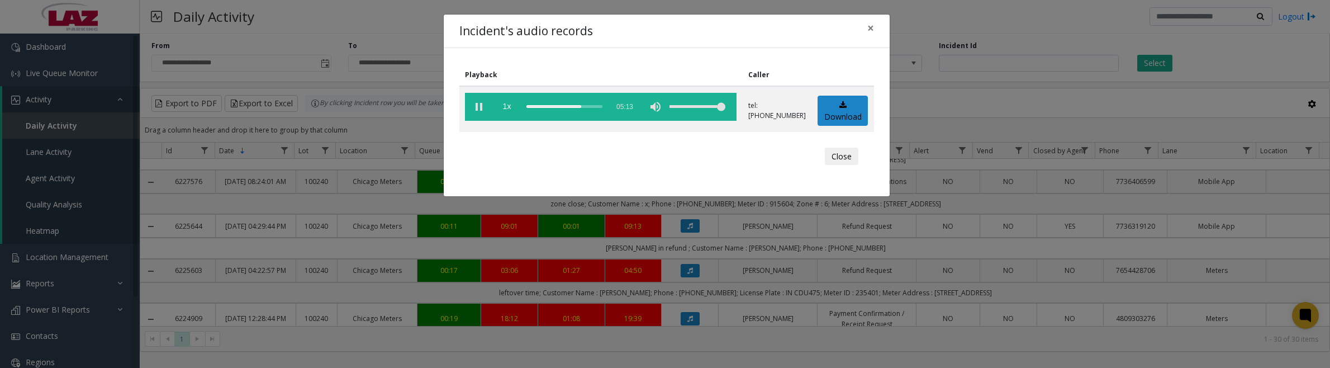
click at [839, 153] on button "Close" at bounding box center [842, 157] width 34 height 18
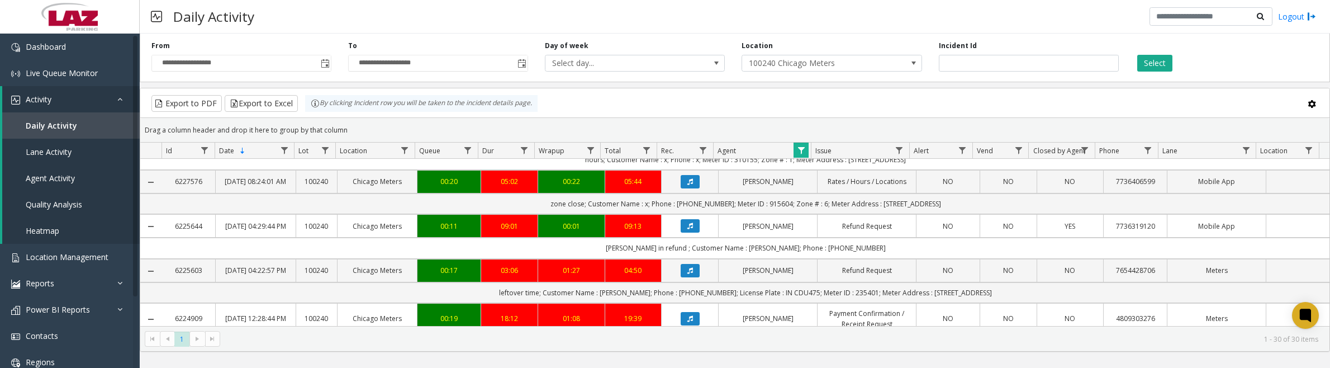
click at [805, 151] on span "Data table" at bounding box center [801, 150] width 9 height 9
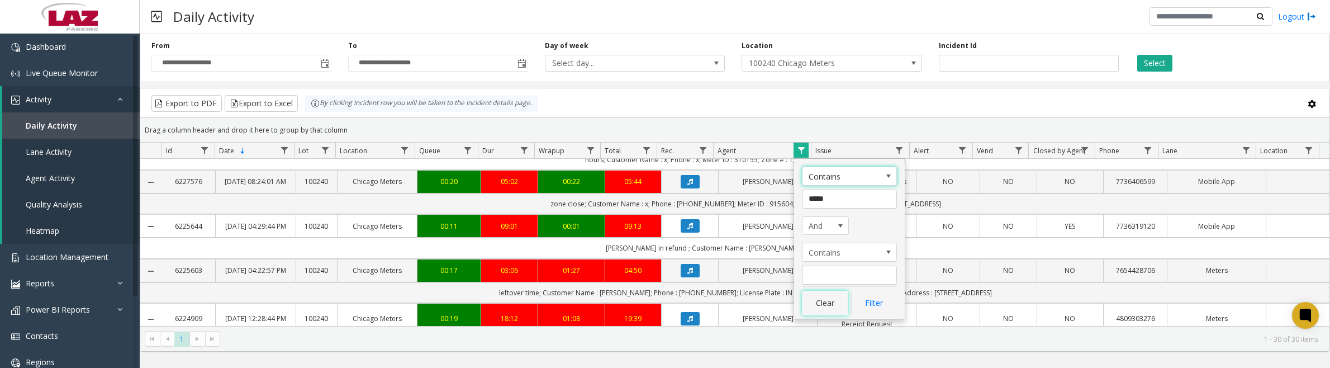
click at [806, 300] on button "Clear" at bounding box center [825, 303] width 46 height 25
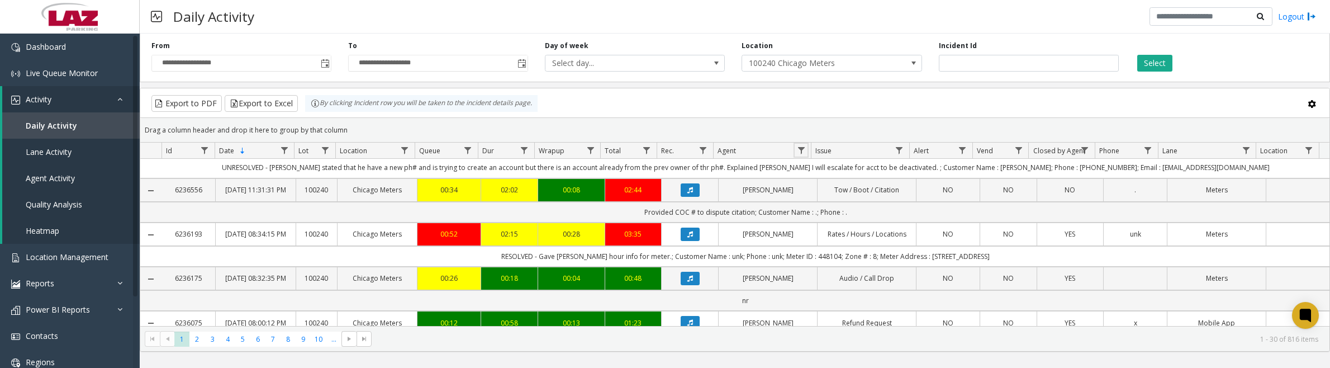
click at [802, 154] on span "Data table" at bounding box center [801, 150] width 9 height 9
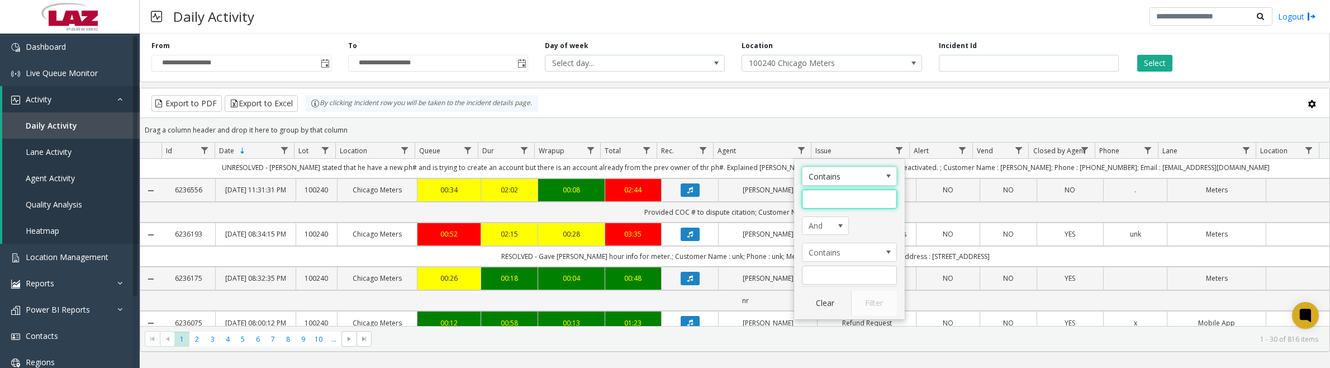
click at [844, 197] on input "Agent Filter" at bounding box center [849, 198] width 95 height 19
click at [859, 202] on input "Agent Filter" at bounding box center [849, 198] width 95 height 19
type input "****"
click button "Filter" at bounding box center [874, 303] width 46 height 25
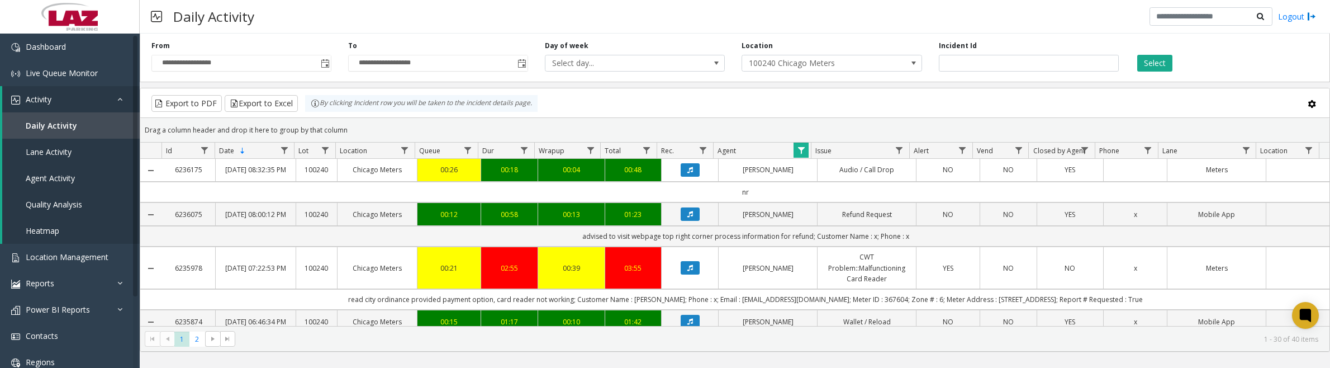
click at [687, 217] on icon "Data table" at bounding box center [690, 214] width 6 height 7
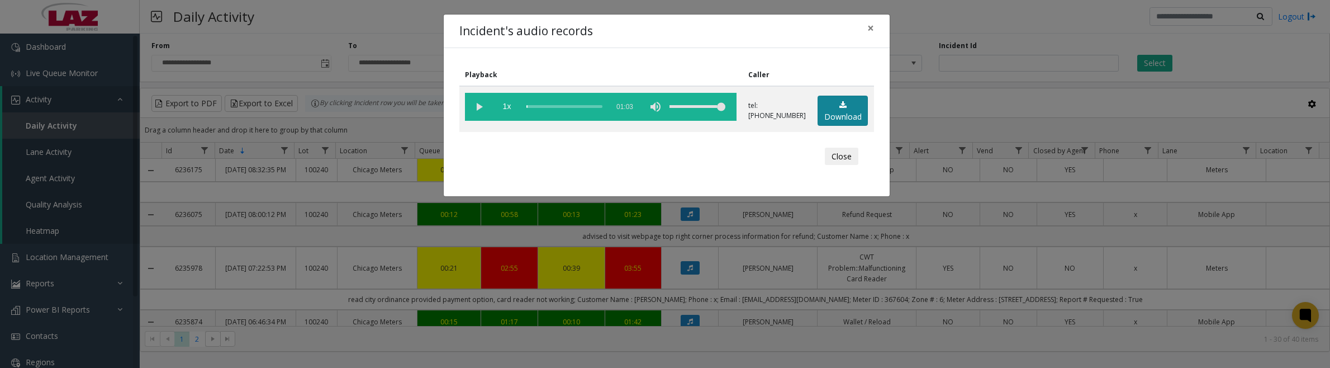
click at [839, 105] on icon at bounding box center [842, 105] width 7 height 8
click at [481, 108] on vg-play-pause at bounding box center [479, 107] width 28 height 28
click at [845, 161] on button "Close" at bounding box center [842, 157] width 34 height 18
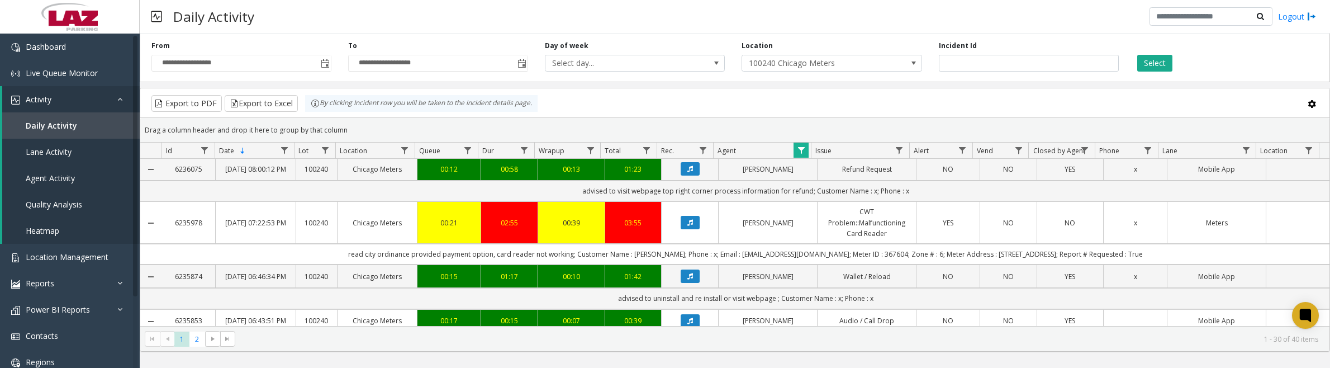
scroll to position [70, 0]
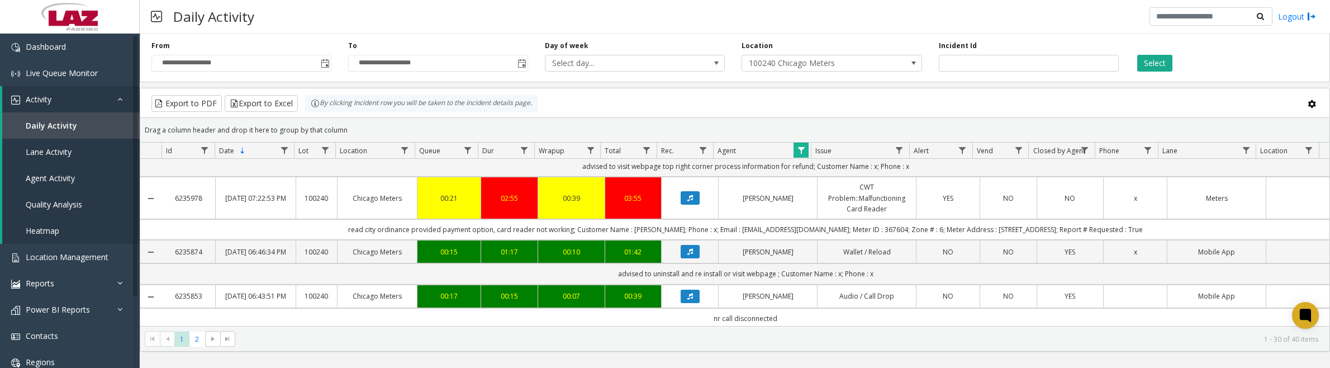
click at [687, 201] on icon "Data table" at bounding box center [690, 197] width 6 height 7
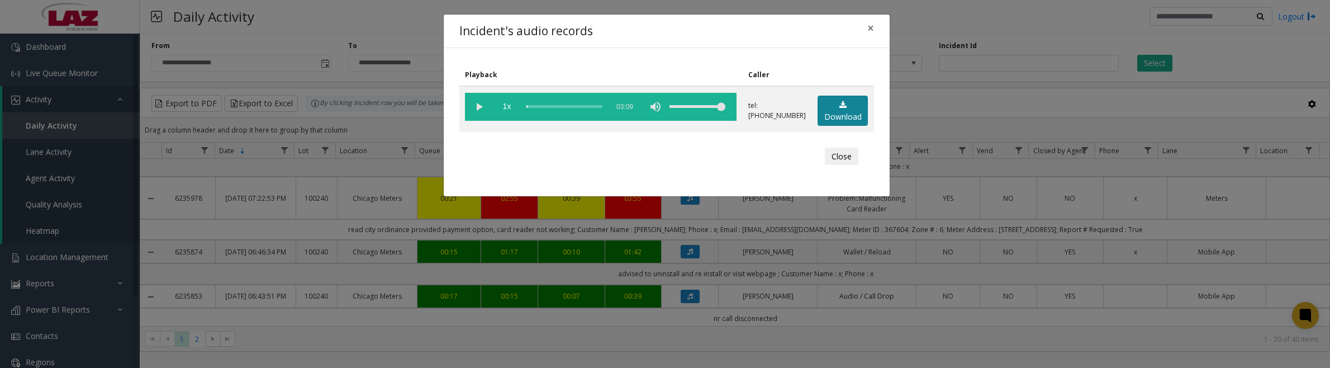
click at [847, 109] on link "Download" at bounding box center [842, 111] width 50 height 31
click at [479, 113] on vg-play-pause at bounding box center [479, 107] width 28 height 28
click at [838, 157] on button "Close" at bounding box center [842, 157] width 34 height 18
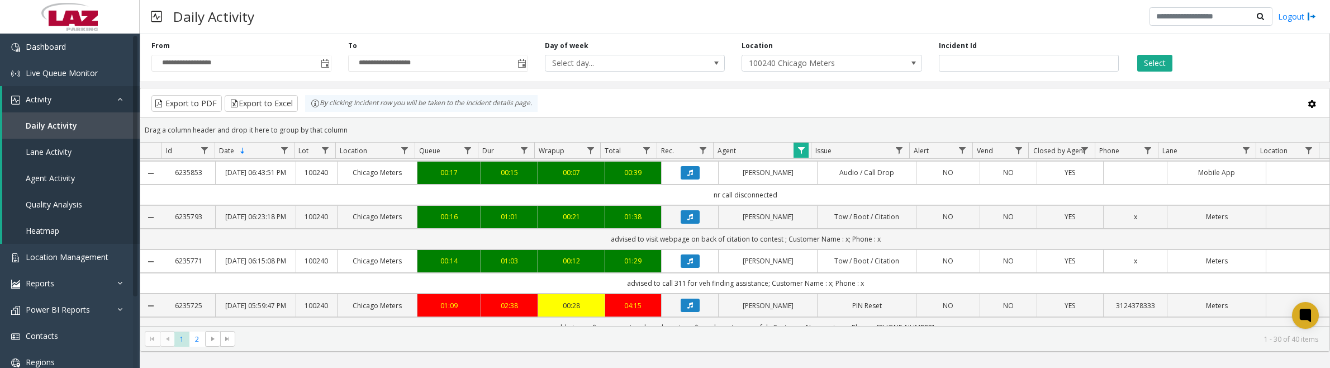
scroll to position [210, 0]
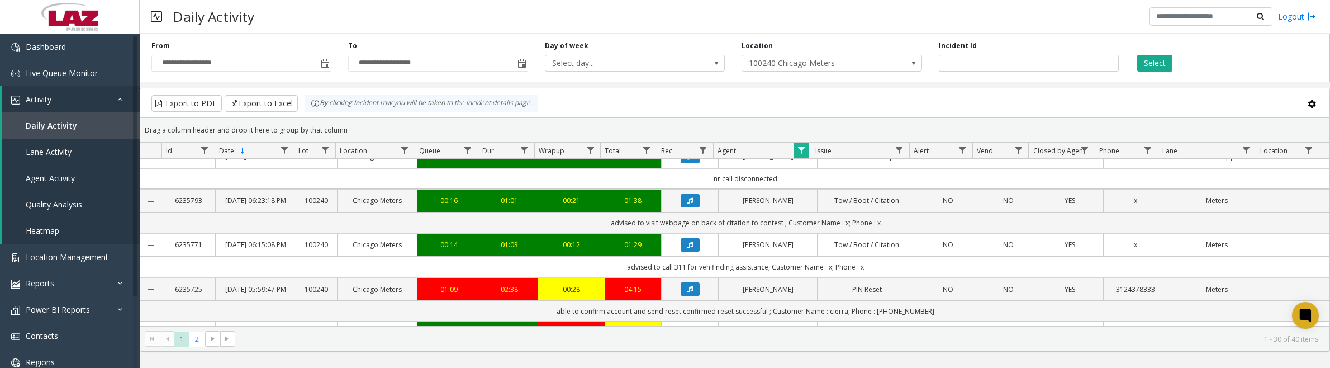
click at [688, 207] on button "Data table" at bounding box center [690, 200] width 19 height 13
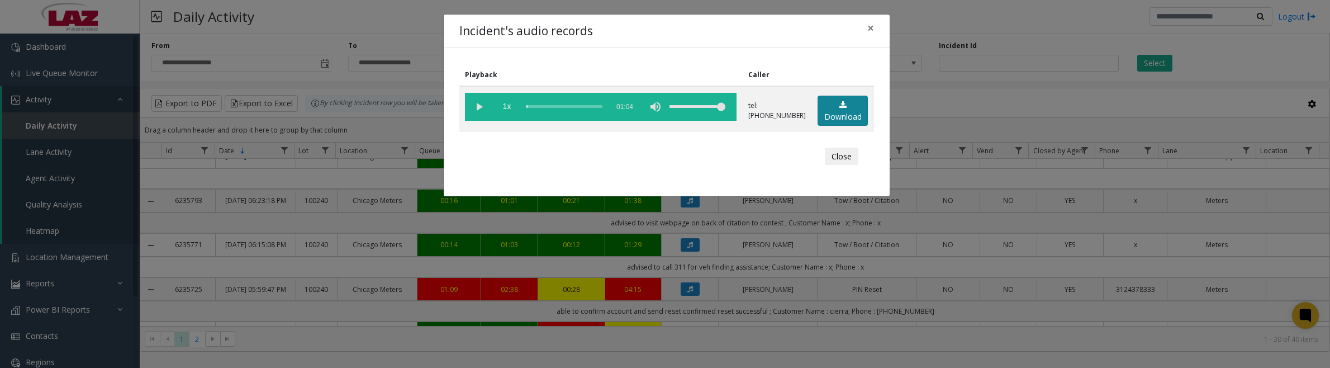
click at [859, 109] on link "Download" at bounding box center [842, 111] width 50 height 31
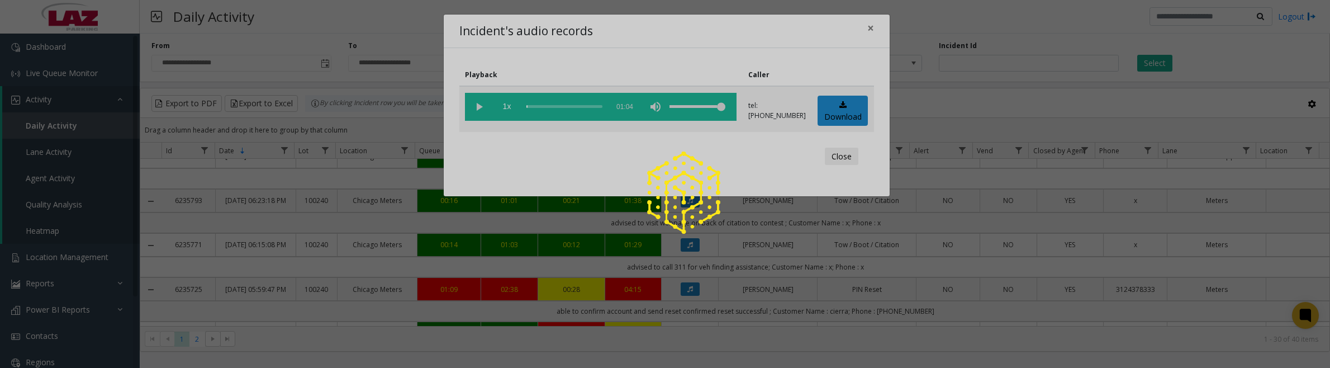
click at [482, 106] on app-root "**********" at bounding box center [665, 184] width 1330 height 368
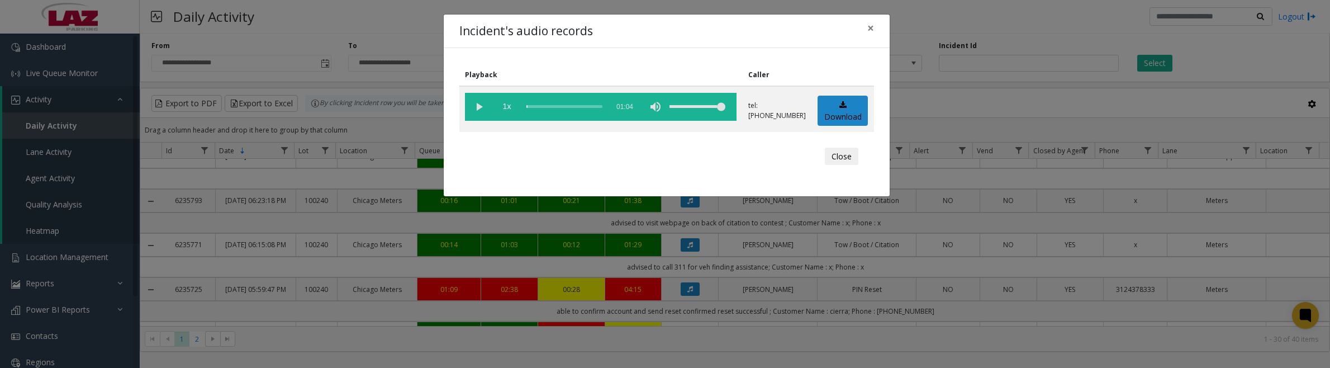
click at [479, 109] on vg-play-pause at bounding box center [479, 107] width 28 height 28
click at [487, 107] on vg-play-pause at bounding box center [479, 107] width 28 height 28
click at [838, 160] on button "Close" at bounding box center [842, 157] width 34 height 18
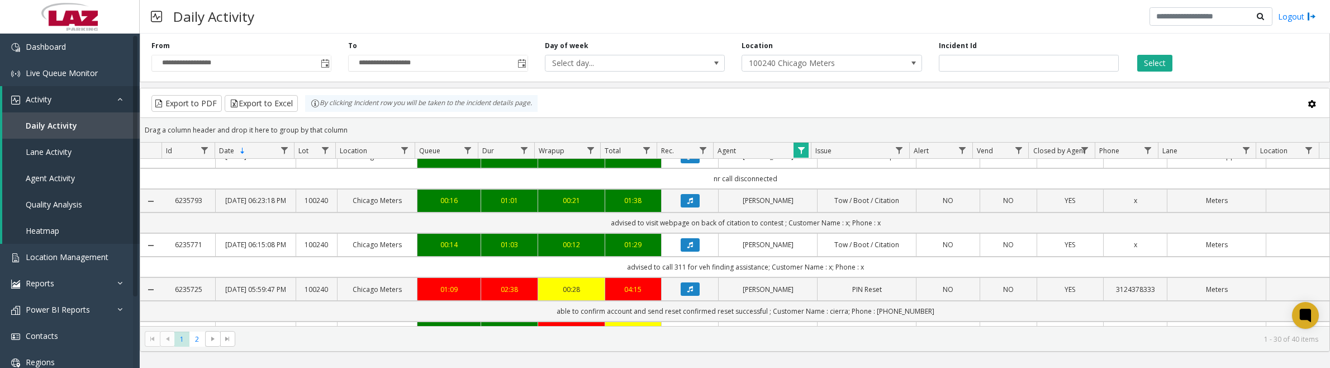
click at [797, 149] on span "Data table" at bounding box center [801, 150] width 9 height 9
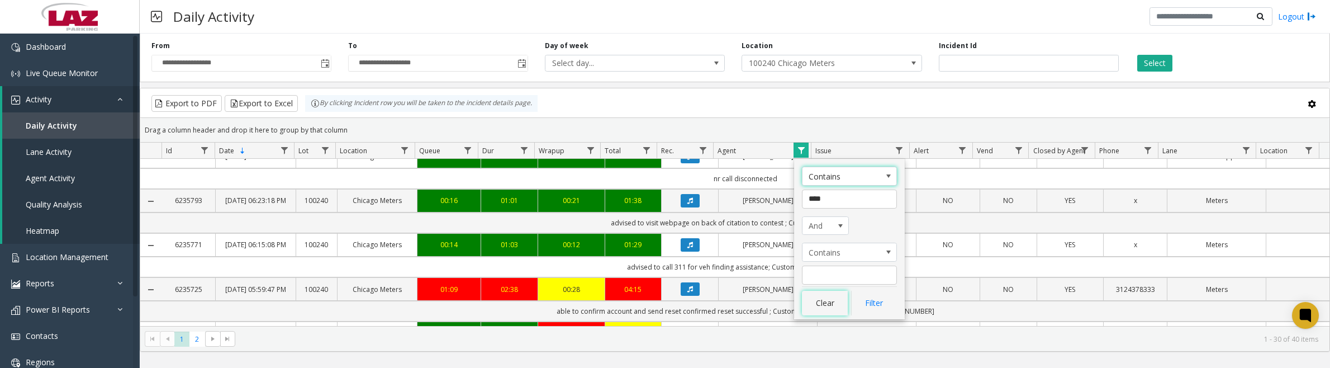
click at [830, 308] on button "Clear" at bounding box center [825, 303] width 46 height 25
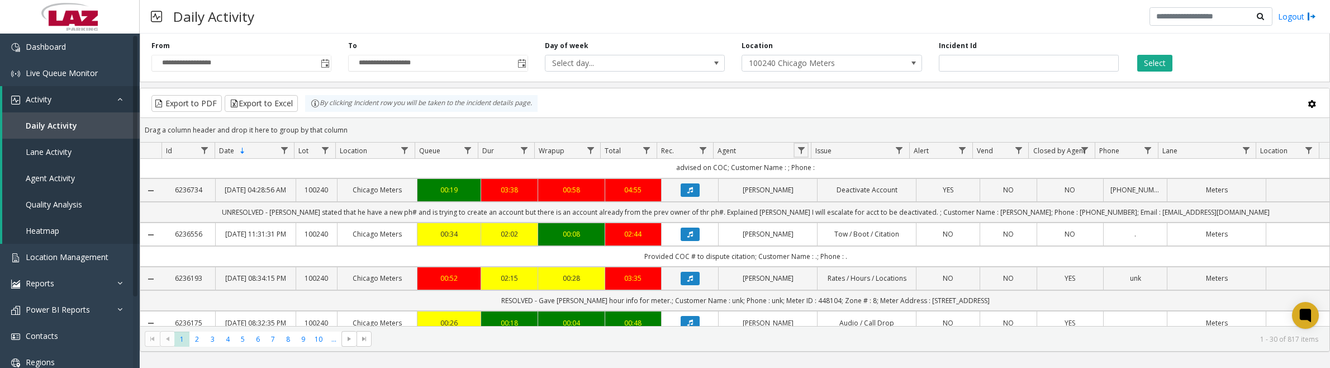
click at [796, 155] on link "Data table" at bounding box center [800, 149] width 15 height 15
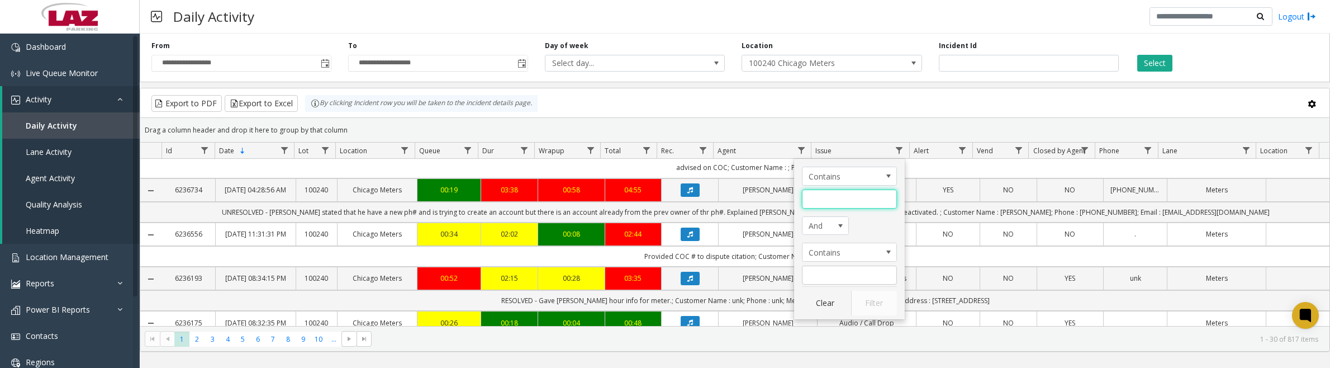
click at [830, 201] on input "Agent Filter" at bounding box center [849, 198] width 95 height 19
type input "***"
click button "Filter" at bounding box center [874, 303] width 46 height 25
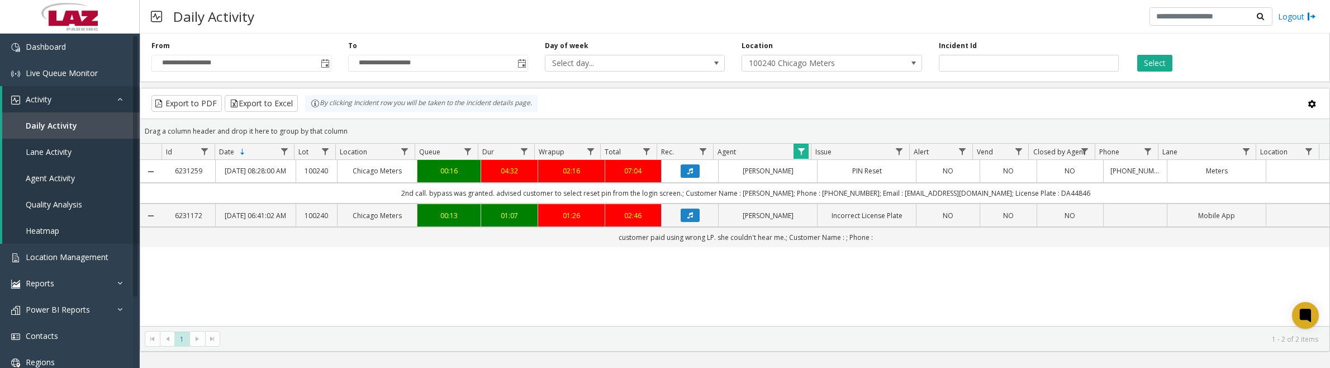
click at [681, 222] on button "Data table" at bounding box center [690, 214] width 19 height 13
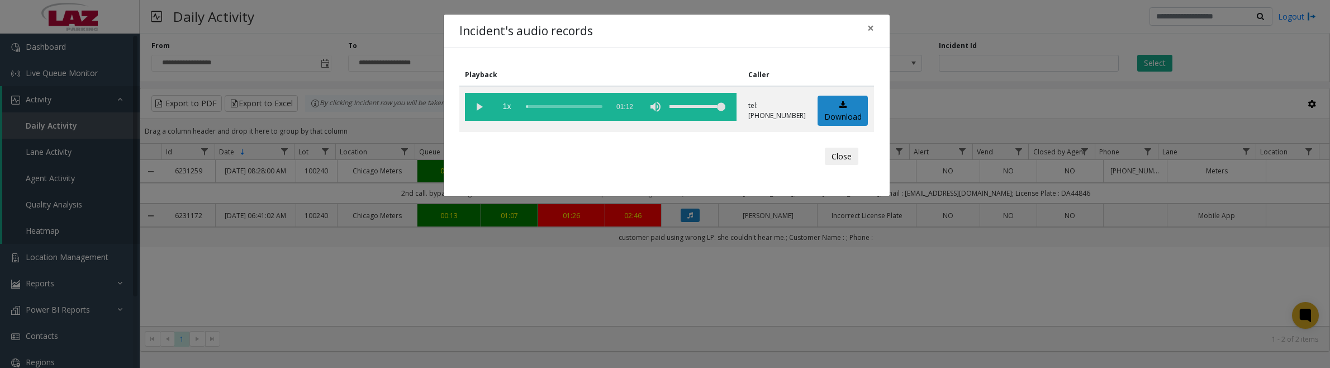
click at [476, 110] on vg-play-pause at bounding box center [479, 107] width 28 height 28
click at [472, 107] on vg-play-pause at bounding box center [479, 107] width 28 height 28
click at [829, 108] on link "Download" at bounding box center [842, 111] width 50 height 31
drag, startPoint x: 850, startPoint y: 156, endPoint x: 858, endPoint y: 155, distance: 8.5
click at [850, 156] on button "Close" at bounding box center [842, 157] width 34 height 18
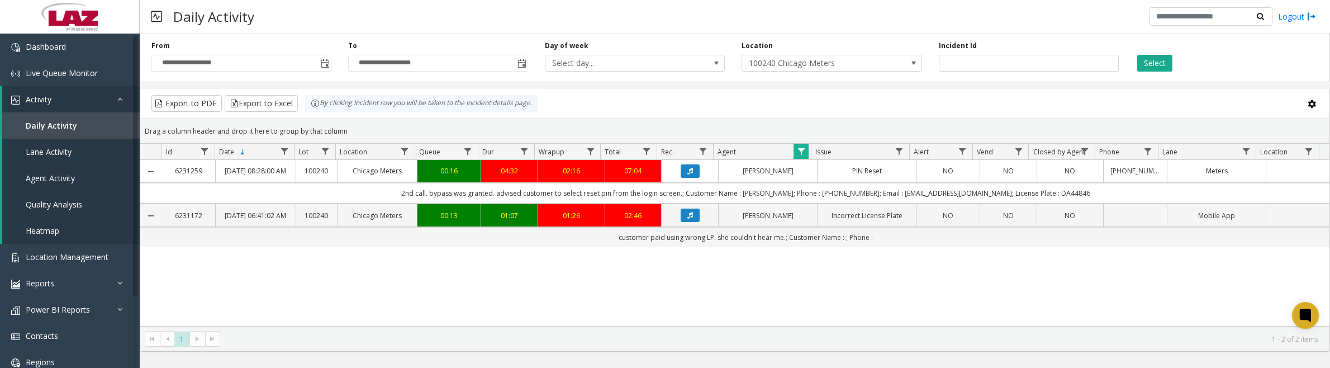
click at [681, 177] on button "Data table" at bounding box center [690, 170] width 19 height 13
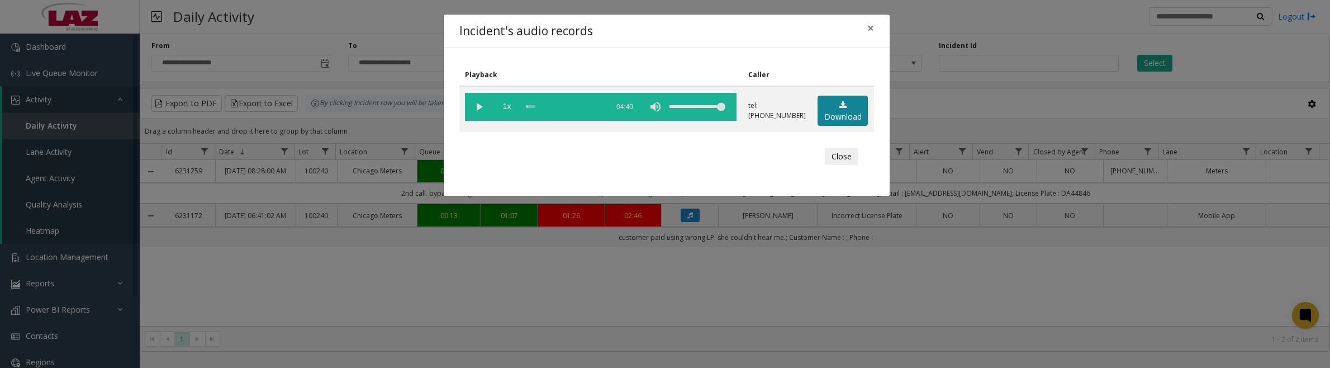
click at [842, 107] on icon at bounding box center [842, 105] width 7 height 8
click at [475, 110] on vg-play-pause at bounding box center [479, 107] width 28 height 28
click at [845, 159] on button "Close" at bounding box center [842, 157] width 34 height 18
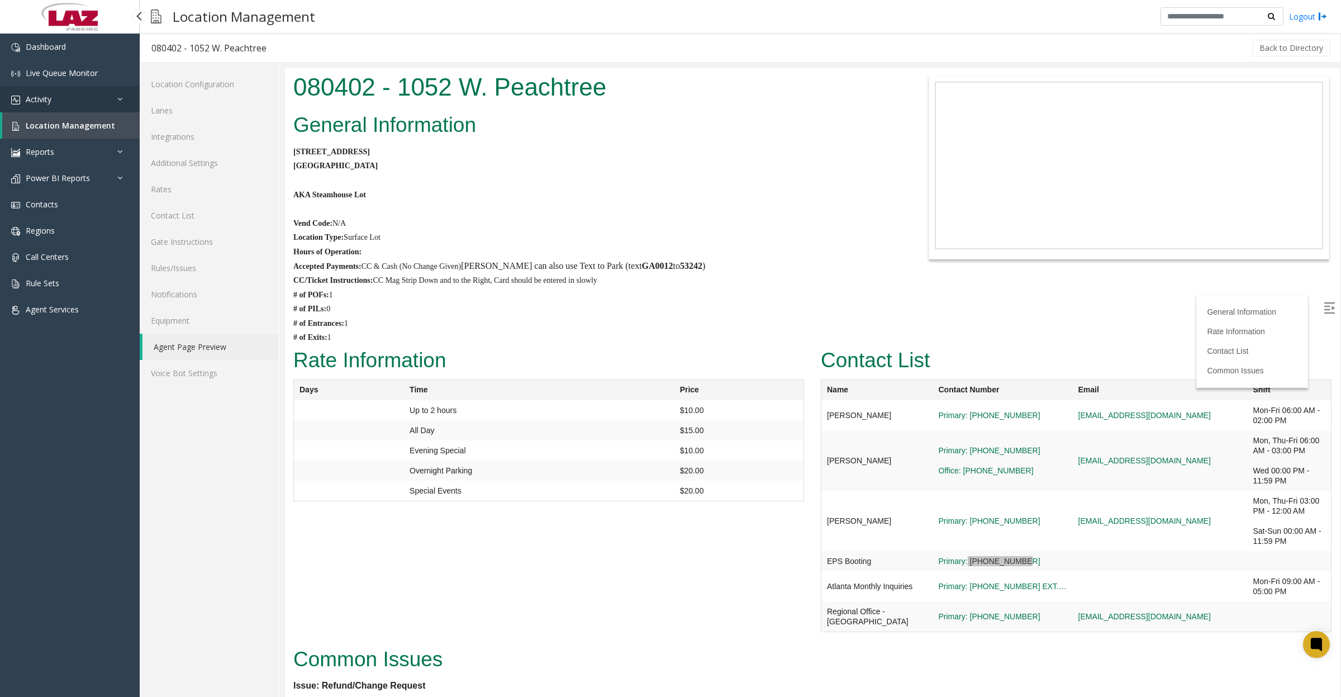
click at [58, 95] on link "Activity" at bounding box center [70, 99] width 140 height 26
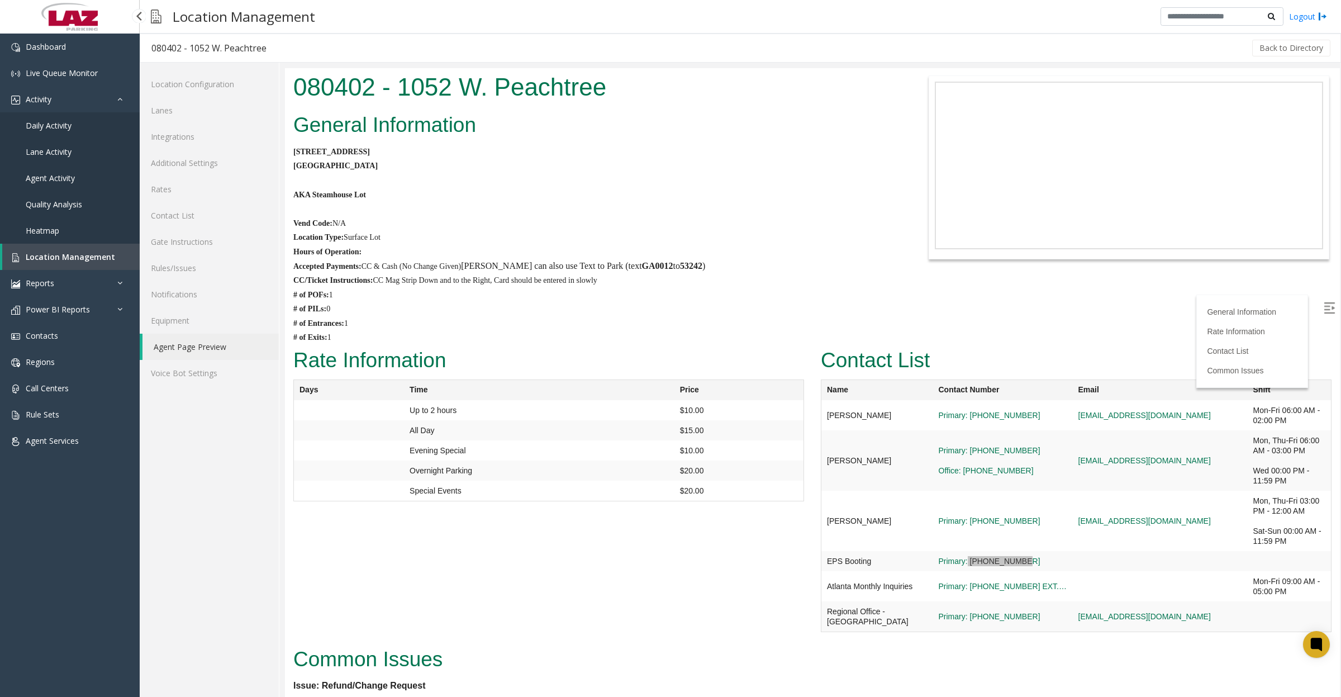
click at [59, 121] on span "Daily Activity" at bounding box center [49, 125] width 46 height 11
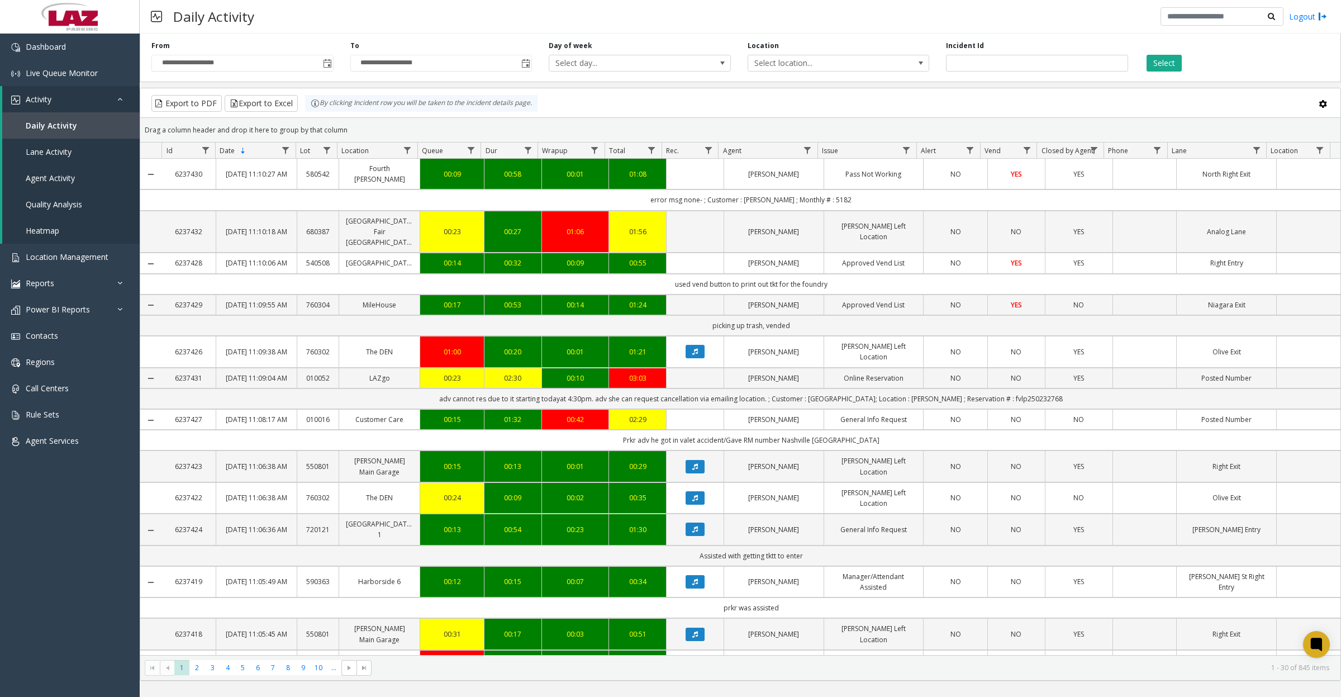
click at [327, 61] on span "Toggle popup" at bounding box center [327, 63] width 9 height 9
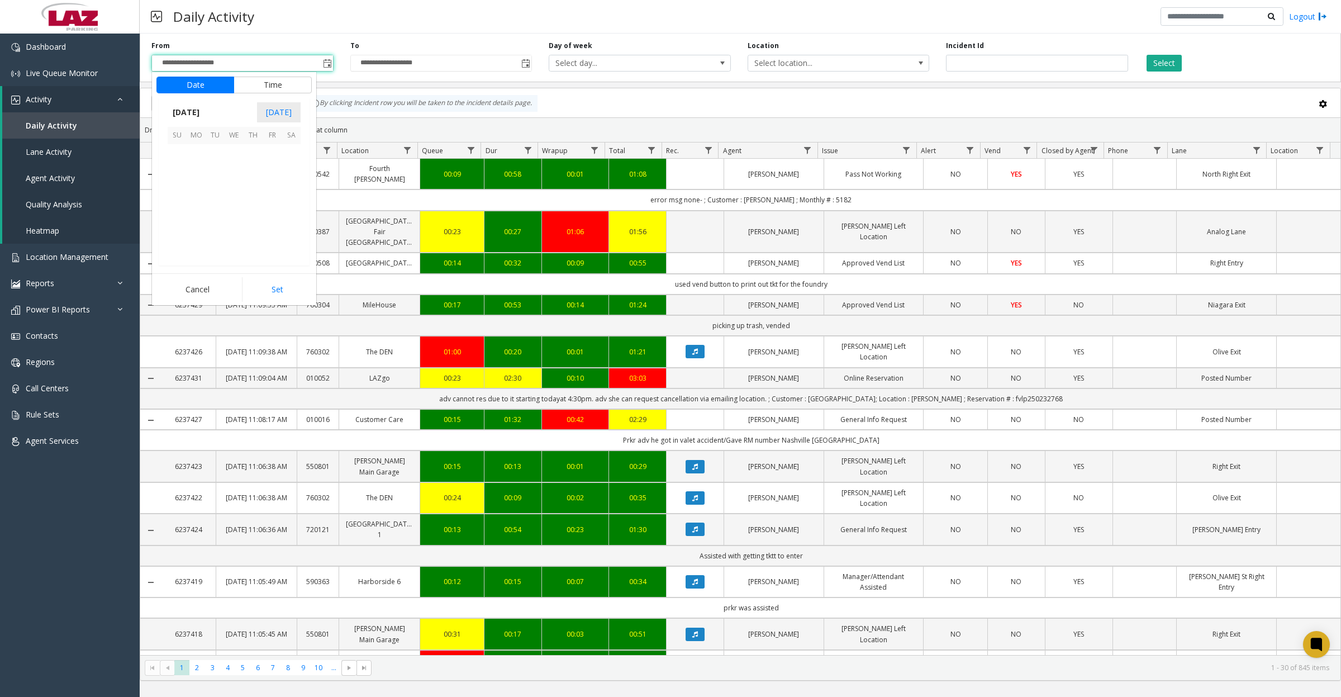
scroll to position [200587, 0]
click at [174, 191] on span "12" at bounding box center [177, 192] width 19 height 19
click at [263, 284] on button "Set" at bounding box center [277, 289] width 70 height 25
type input "**********"
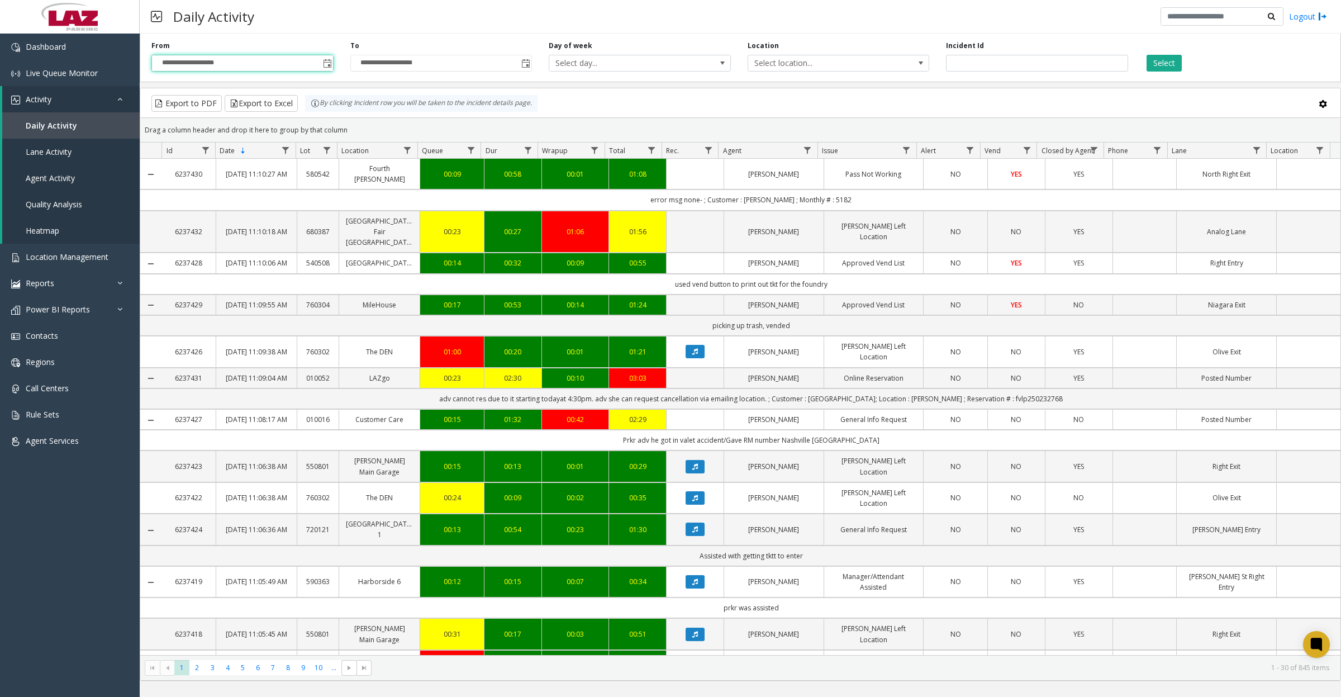
click at [529, 70] on span "Toggle popup" at bounding box center [525, 63] width 12 height 18
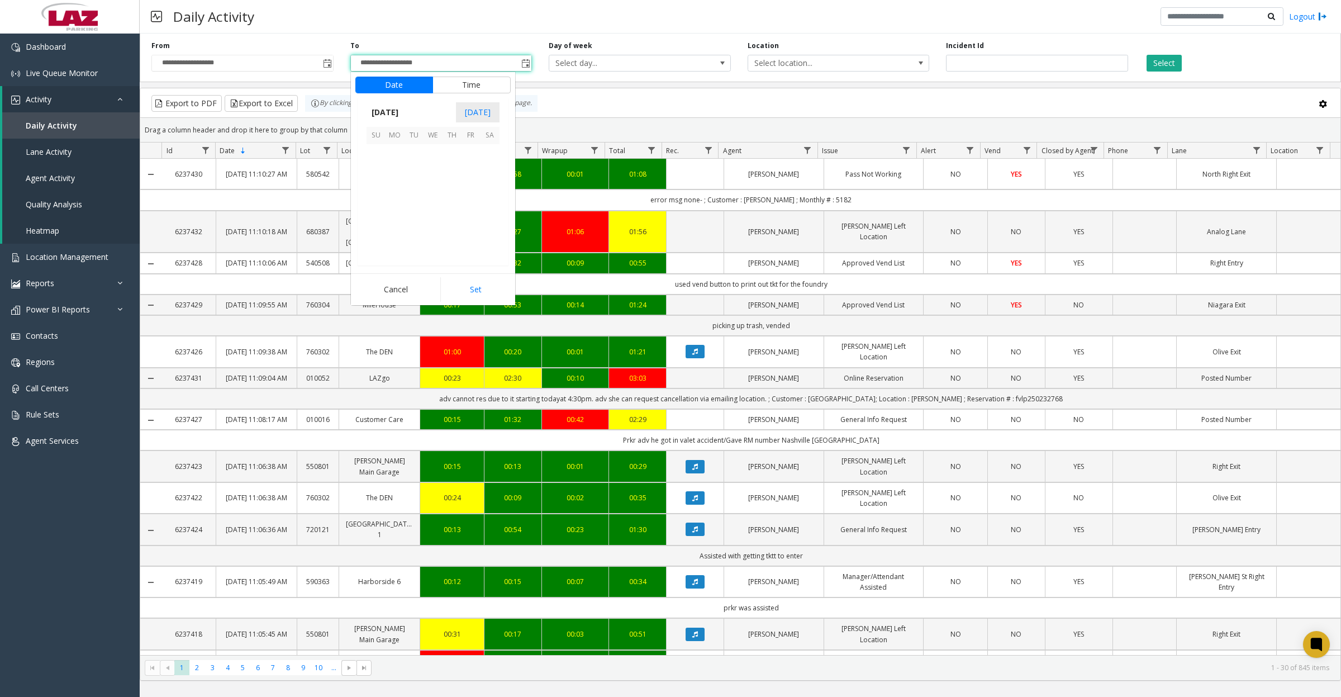
scroll to position [17, 0]
click at [375, 193] on span "12" at bounding box center [376, 192] width 19 height 19
click at [477, 291] on button "Set" at bounding box center [475, 289] width 70 height 25
type input "**********"
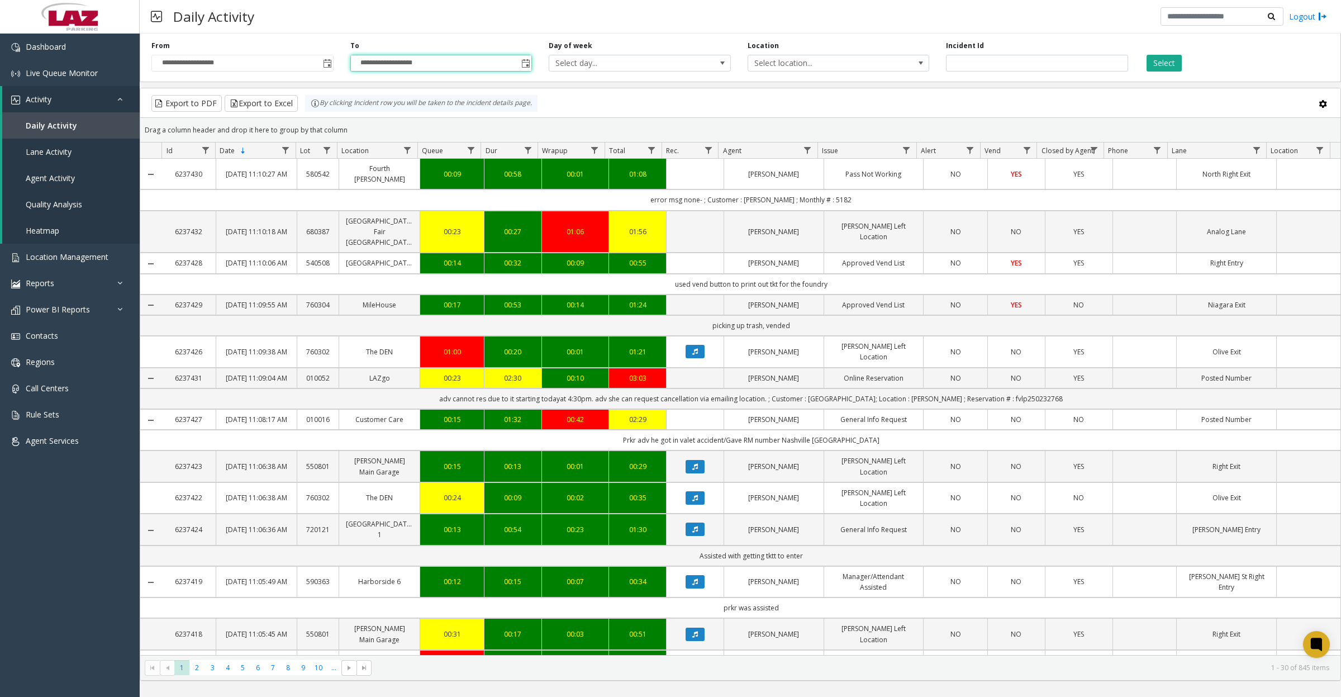
click at [872, 68] on span "Select location..." at bounding box center [820, 63] width 145 height 16
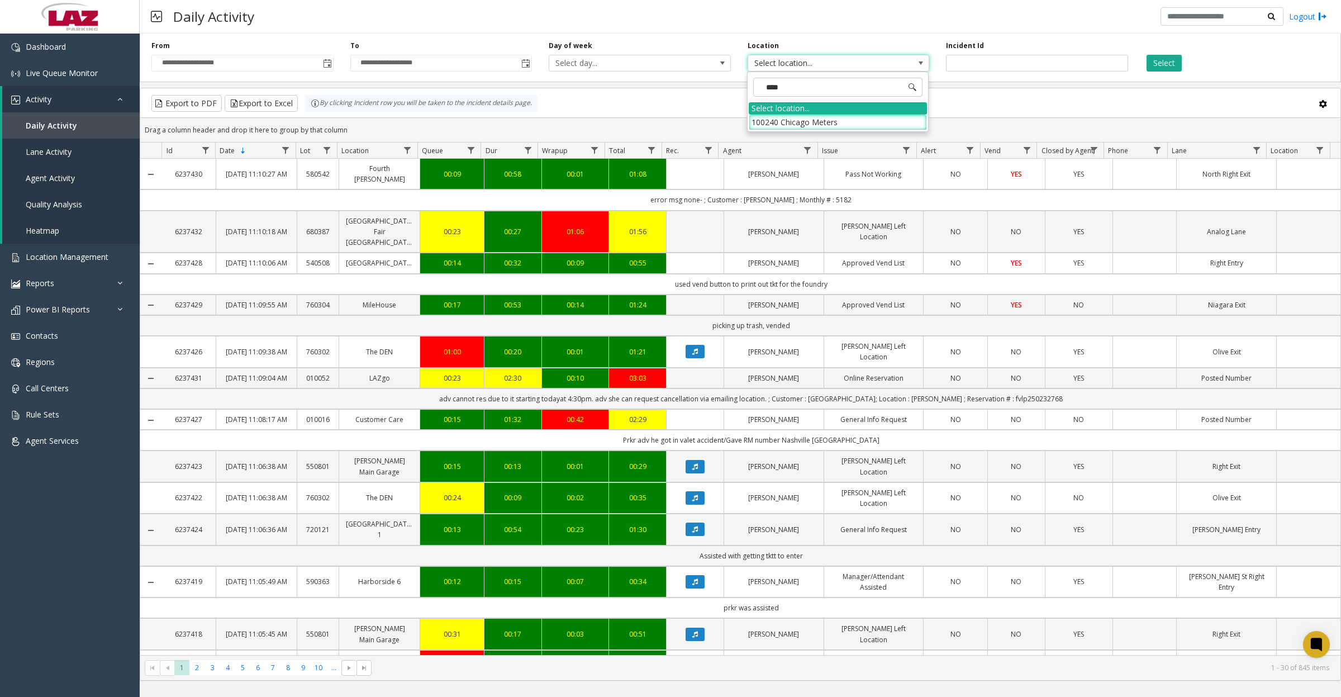
type input "*****"
click at [763, 129] on li "100240 Chicago Meters" at bounding box center [838, 122] width 178 height 15
click at [1169, 71] on button "Select" at bounding box center [1164, 63] width 35 height 17
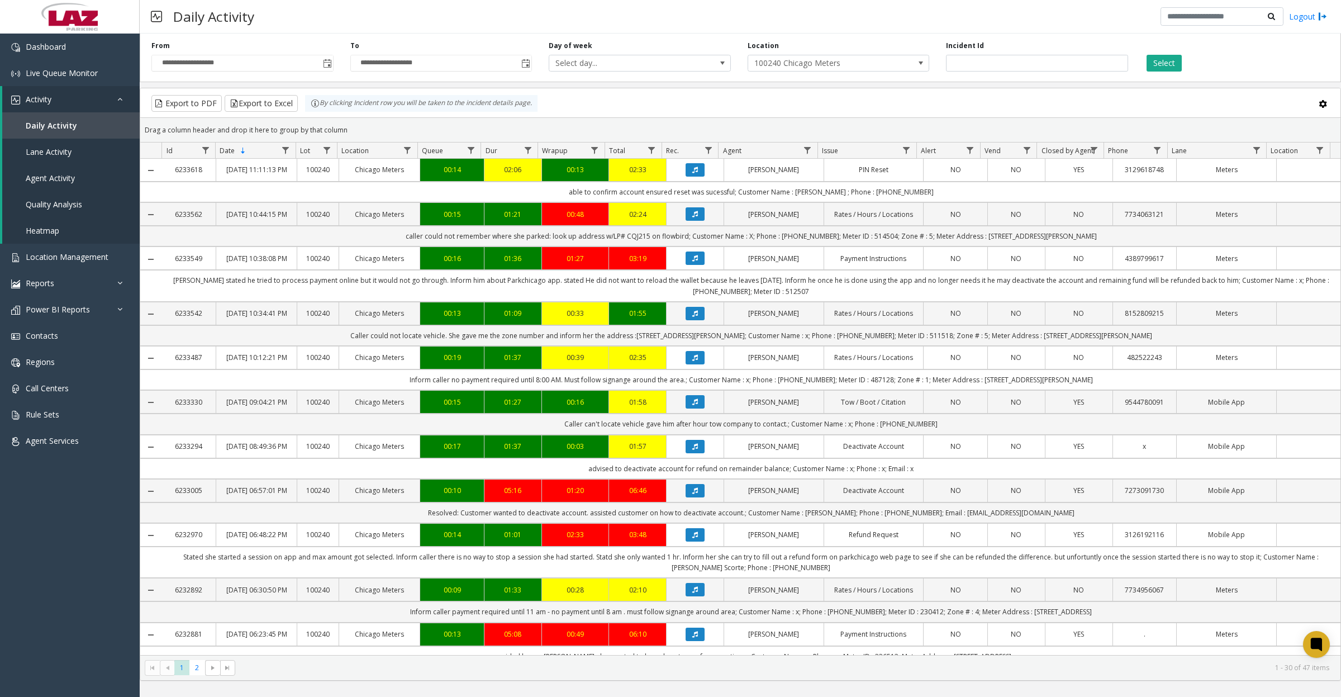
click at [327, 61] on span "Toggle popup" at bounding box center [327, 63] width 9 height 9
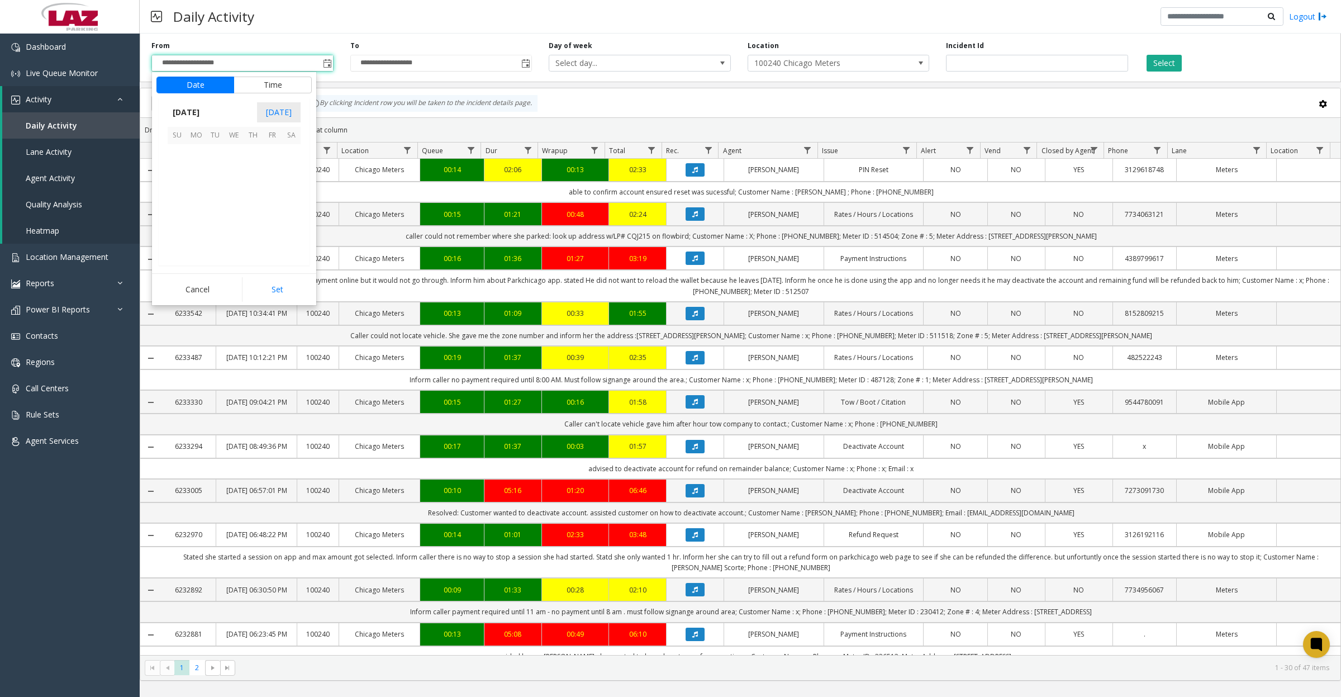
scroll to position [200587, 0]
click at [289, 168] on span "11" at bounding box center [291, 173] width 19 height 19
click at [263, 281] on button "Set" at bounding box center [277, 289] width 70 height 25
type input "**********"
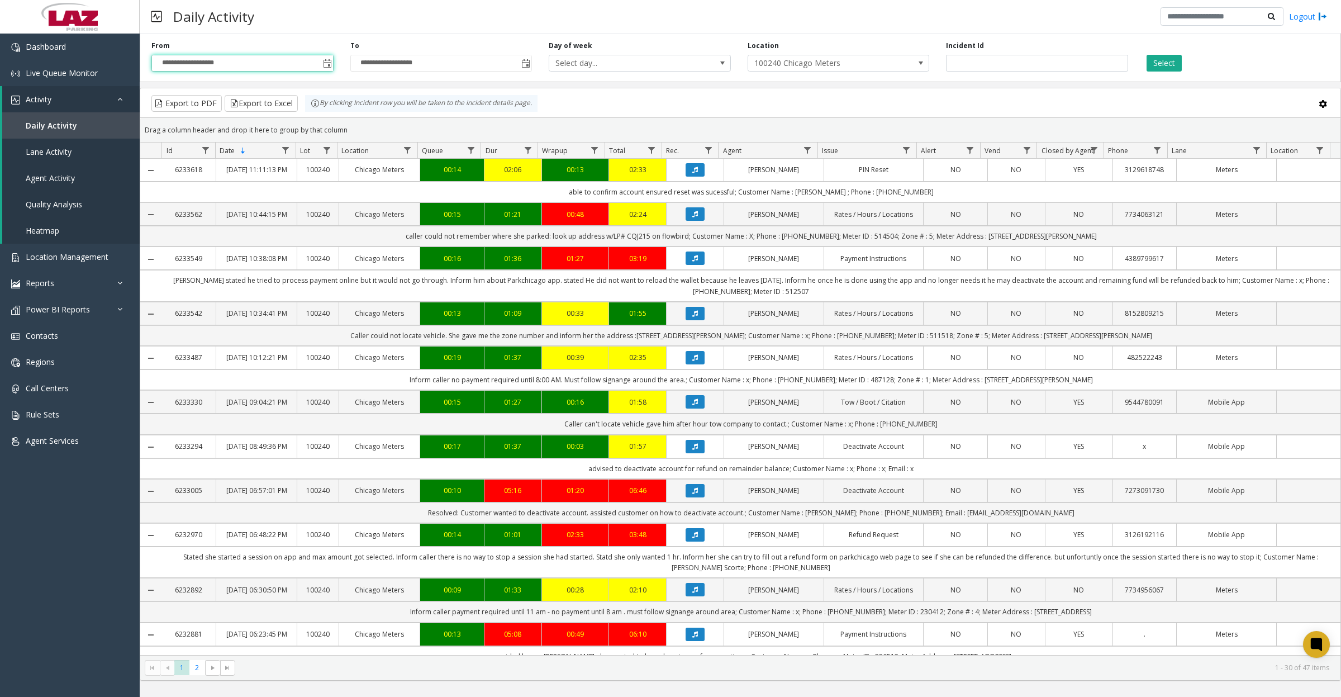
click at [1171, 68] on button "Select" at bounding box center [1164, 63] width 35 height 17
click at [230, 669] on span "4" at bounding box center [227, 667] width 15 height 15
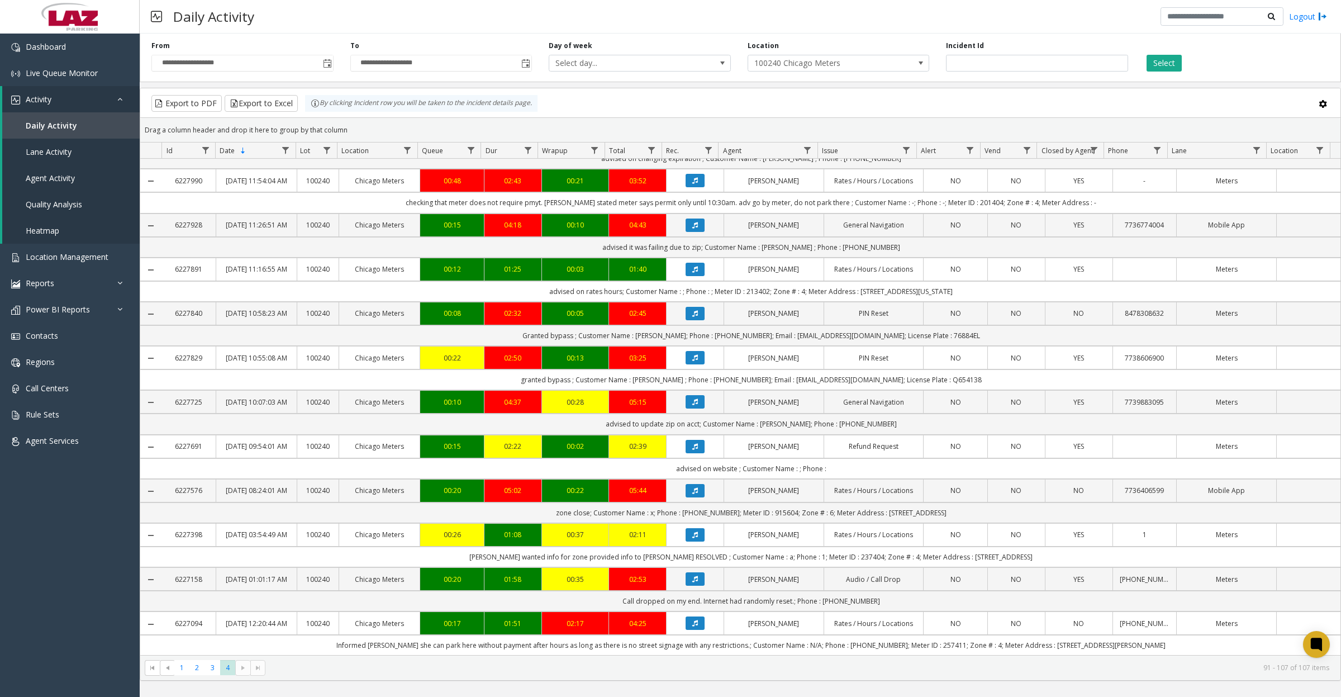
scroll to position [401, 0]
click at [906, 154] on span "Data table" at bounding box center [906, 150] width 9 height 9
click at [949, 206] on input "Issue Filter" at bounding box center [954, 198] width 95 height 19
type input "*********"
click button "Filter" at bounding box center [979, 303] width 46 height 25
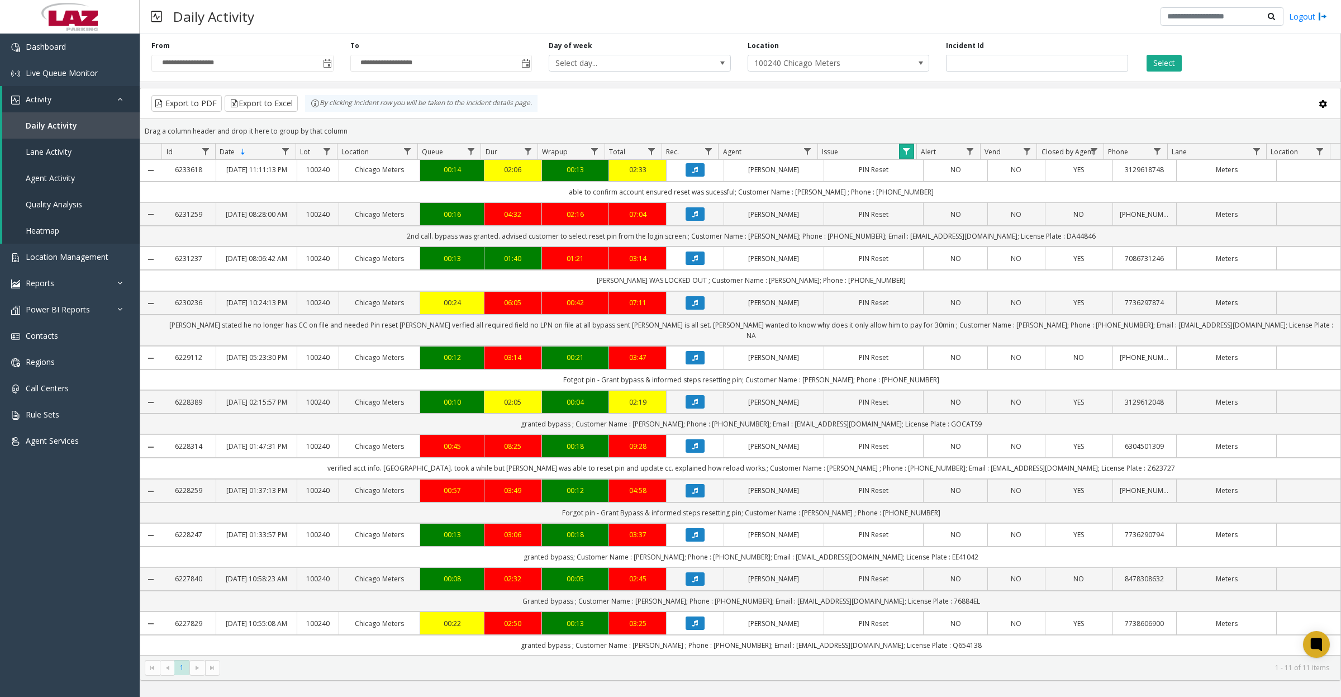
scroll to position [15, 0]
click at [692, 262] on icon "Data table" at bounding box center [695, 258] width 6 height 7
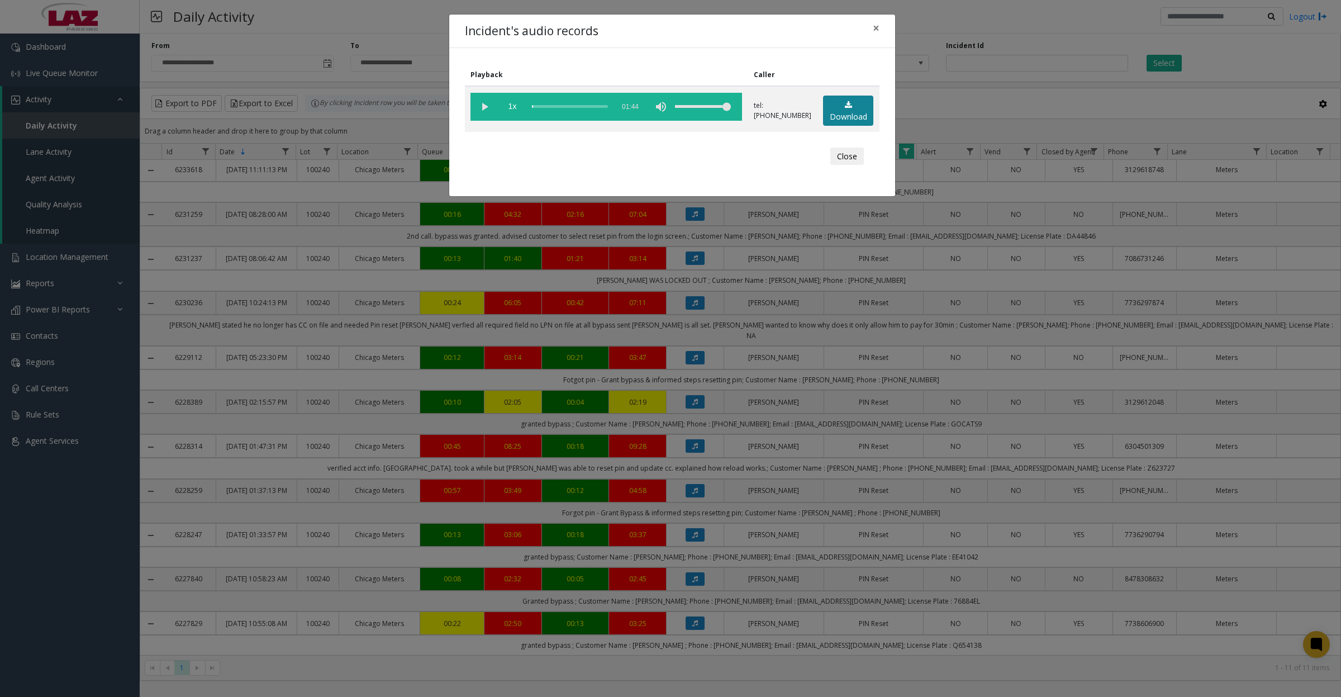
click at [839, 110] on link "Download" at bounding box center [848, 111] width 50 height 31
drag, startPoint x: 487, startPoint y: 102, endPoint x: 496, endPoint y: 117, distance: 17.8
click at [487, 102] on vg-play-pause at bounding box center [484, 107] width 28 height 28
click at [485, 105] on vg-play-pause at bounding box center [484, 107] width 28 height 28
click at [483, 110] on vg-play-pause at bounding box center [484, 107] width 28 height 28
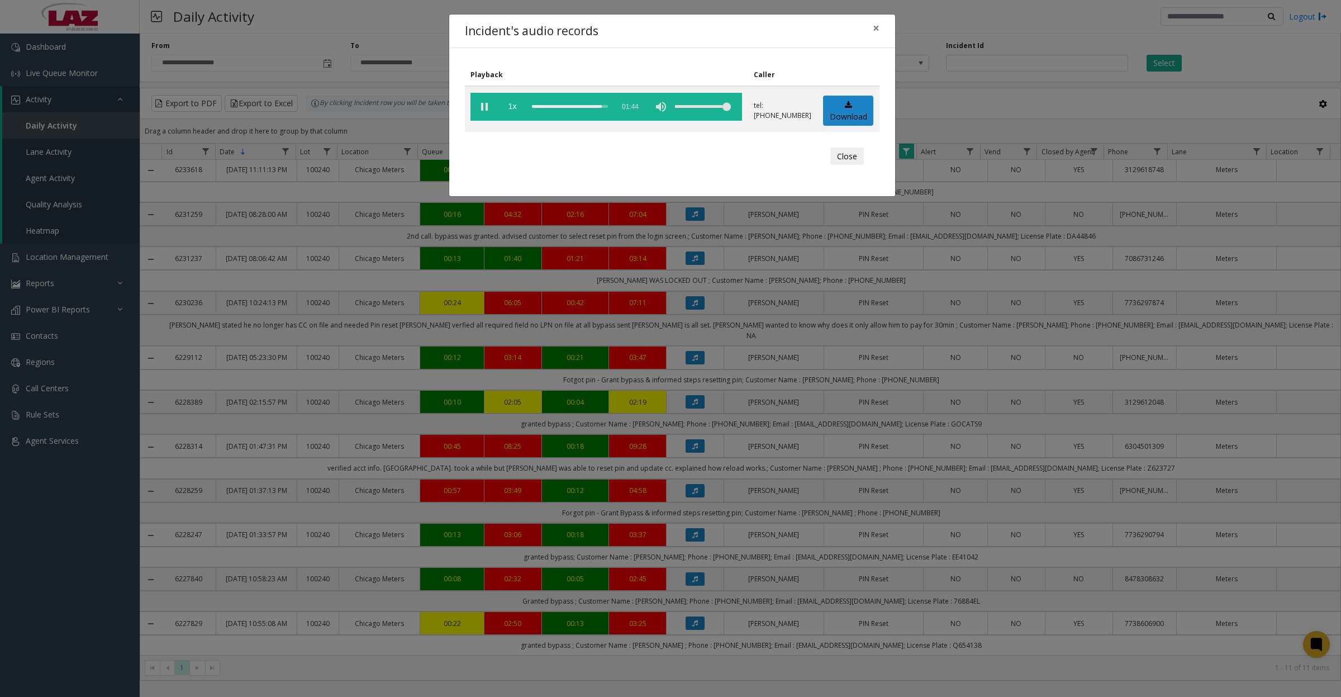
click at [847, 160] on button "Close" at bounding box center [847, 157] width 34 height 18
